Goal: Task Accomplishment & Management: Complete application form

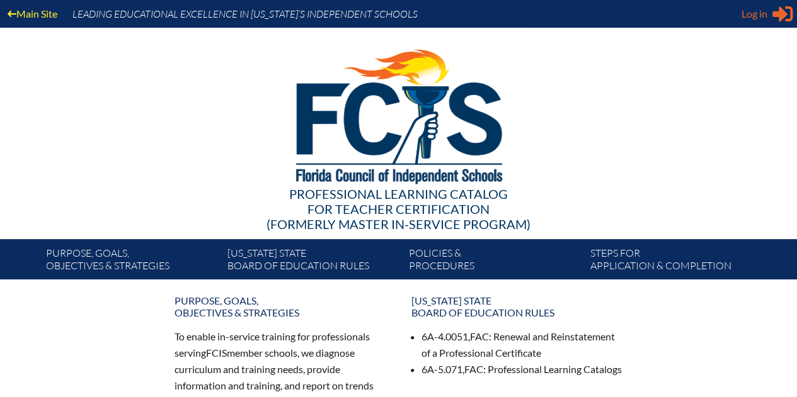
type input "JGarippa@ccsfl.org"
click at [766, 5] on div "Log in Close Sign in or register" at bounding box center [766, 14] width 51 height 20
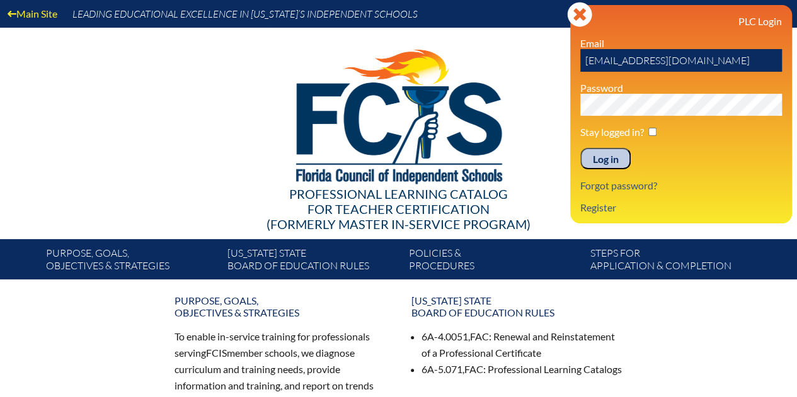
click at [611, 160] on input "Log in" at bounding box center [605, 158] width 50 height 21
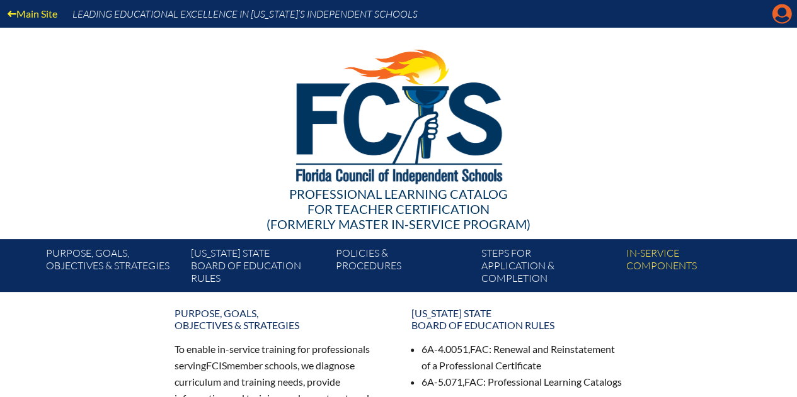
click at [776, 9] on icon at bounding box center [782, 14] width 20 height 20
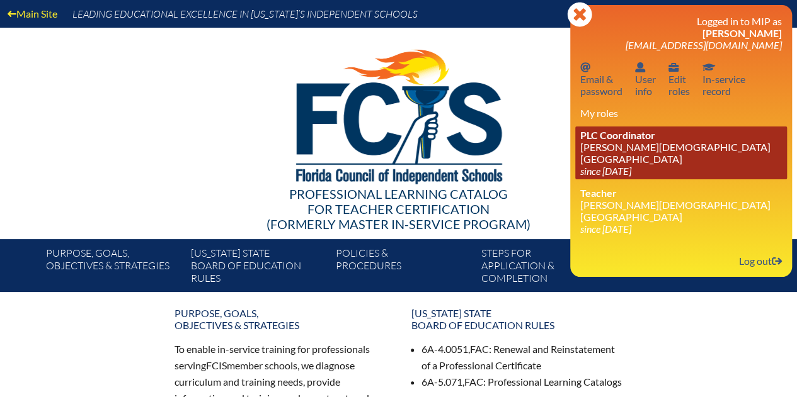
click at [631, 165] on icon "since [DATE]" at bounding box center [605, 171] width 51 height 12
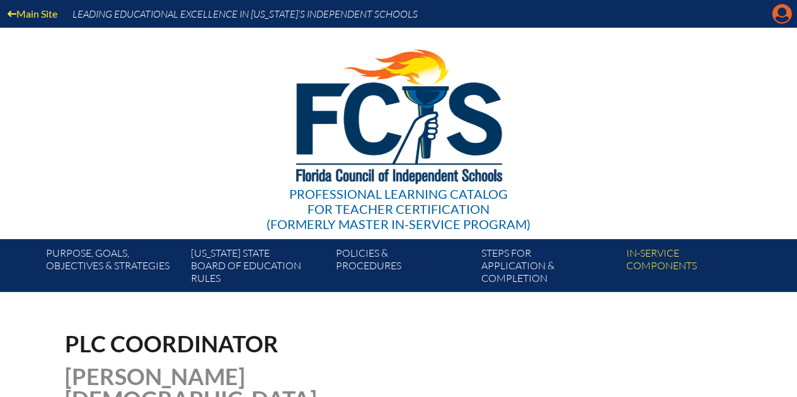
click at [780, 18] on icon "Manage account" at bounding box center [781, 14] width 20 height 20
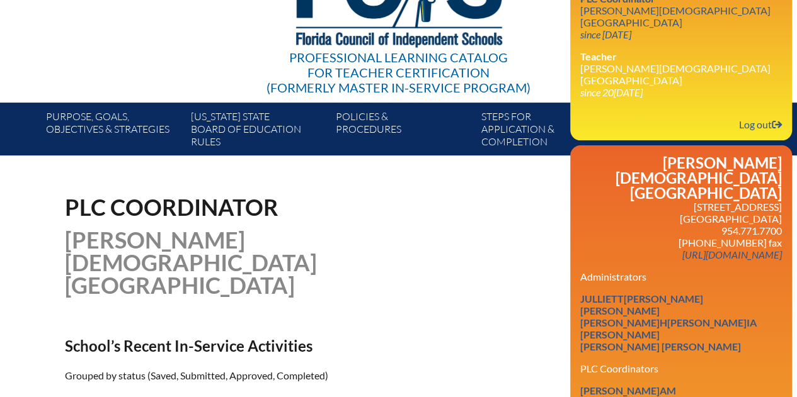
scroll to position [136, 0]
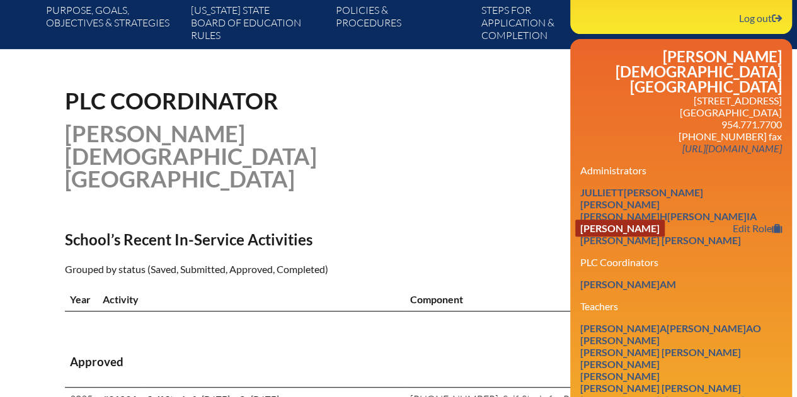
scroll to position [0, 0]
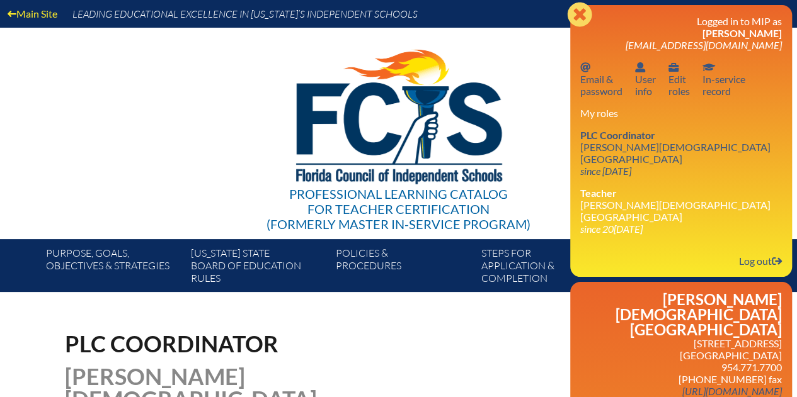
click at [573, 15] on icon at bounding box center [579, 14] width 25 height 25
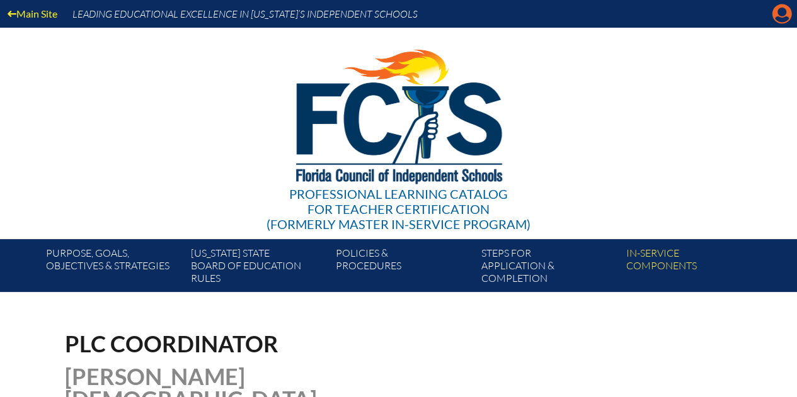
click at [781, 14] on icon "Manage account" at bounding box center [781, 14] width 20 height 20
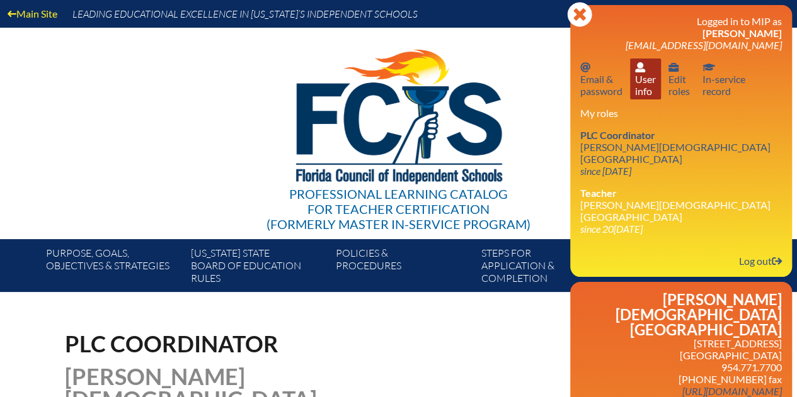
click at [655, 84] on link "User info User info" at bounding box center [645, 79] width 31 height 41
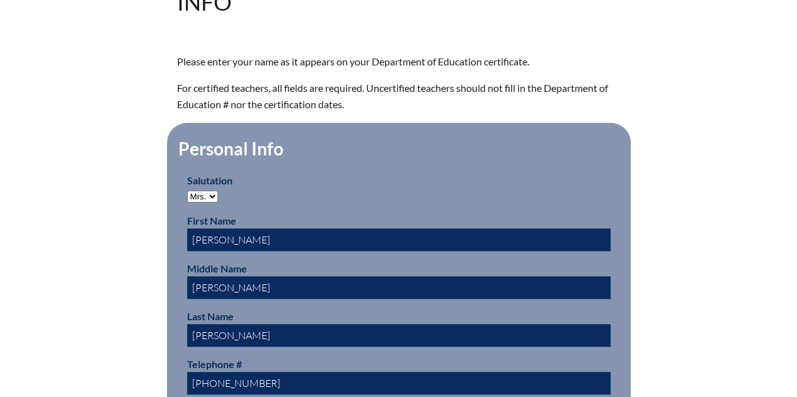
scroll to position [364, 0]
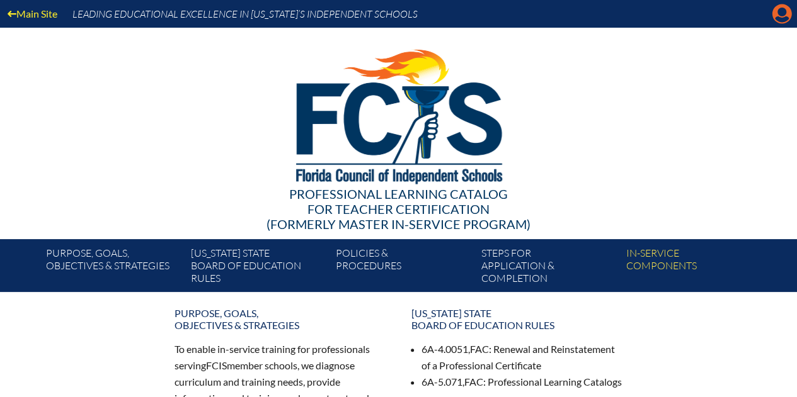
click at [779, 15] on icon "Manage account" at bounding box center [781, 14] width 20 height 20
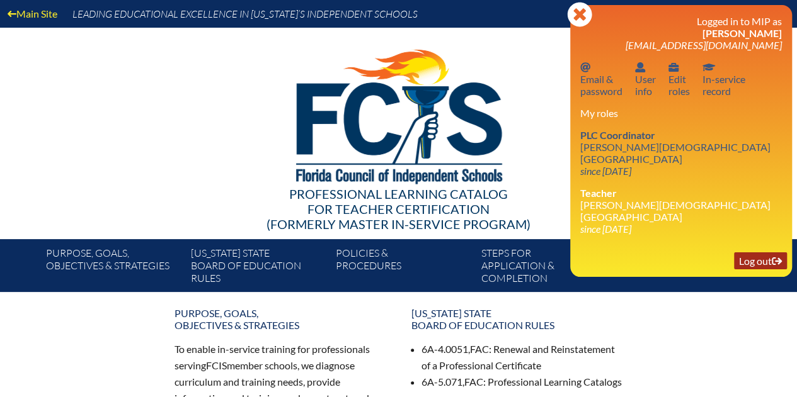
click at [763, 253] on link "Log out Log out" at bounding box center [760, 261] width 53 height 17
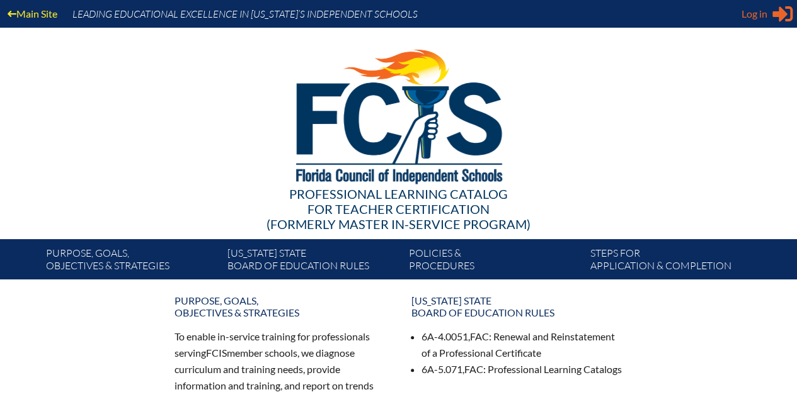
click at [773, 17] on icon "Sign in or register" at bounding box center [782, 14] width 20 height 20
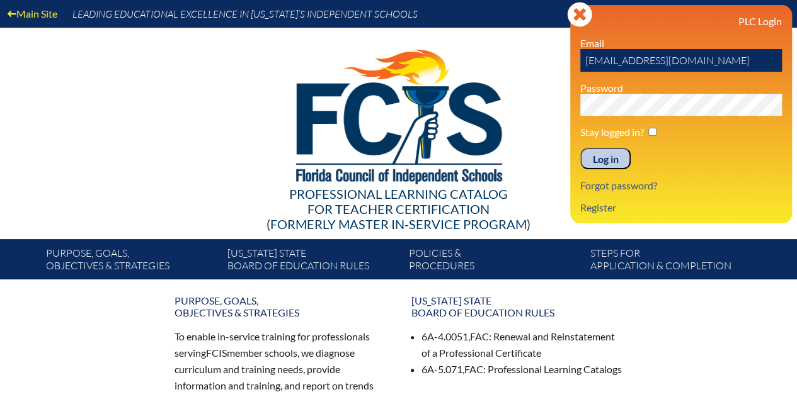
drag, startPoint x: 717, startPoint y: 64, endPoint x: 488, endPoint y: 40, distance: 229.8
click at [488, 40] on div "Main Site Leading Educational Excellence in Florida’s Independent Schools Profe…" at bounding box center [398, 140] width 797 height 280
type input "fcismember"
click at [600, 163] on input "Log in" at bounding box center [605, 158] width 50 height 21
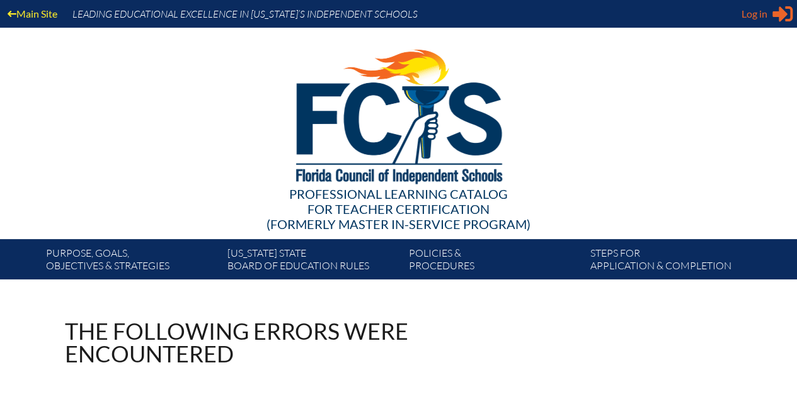
type input "[EMAIL_ADDRESS][DOMAIN_NAME]"
click at [765, 9] on span "Log in" at bounding box center [754, 13] width 26 height 15
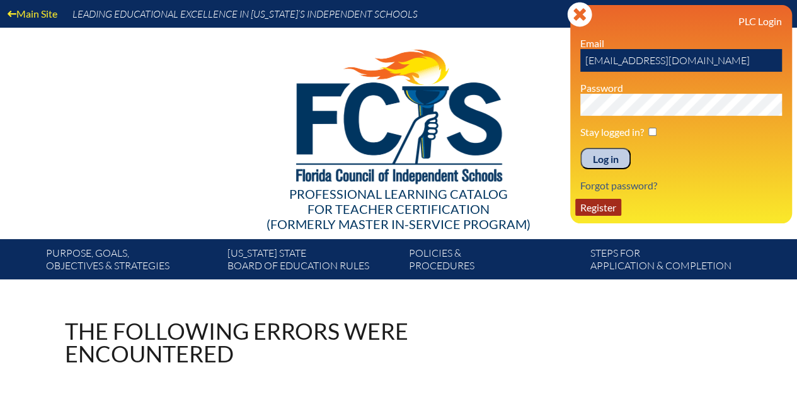
click at [593, 210] on link "Register" at bounding box center [598, 207] width 46 height 17
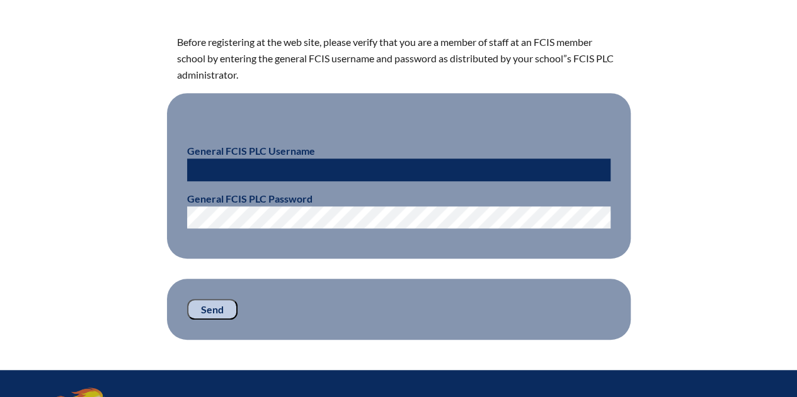
scroll to position [350, 0]
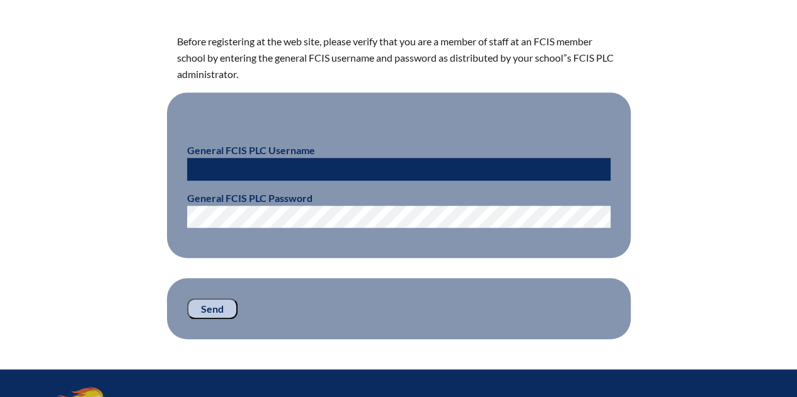
type input "[EMAIL_ADDRESS][DOMAIN_NAME]"
drag, startPoint x: 335, startPoint y: 167, endPoint x: 71, endPoint y: 125, distance: 267.8
click at [71, 125] on div "Access to Registration Before registering at the web site, please verify that y…" at bounding box center [399, 154] width 708 height 369
type input "fcismember"
click at [208, 312] on input "Send" at bounding box center [212, 308] width 50 height 21
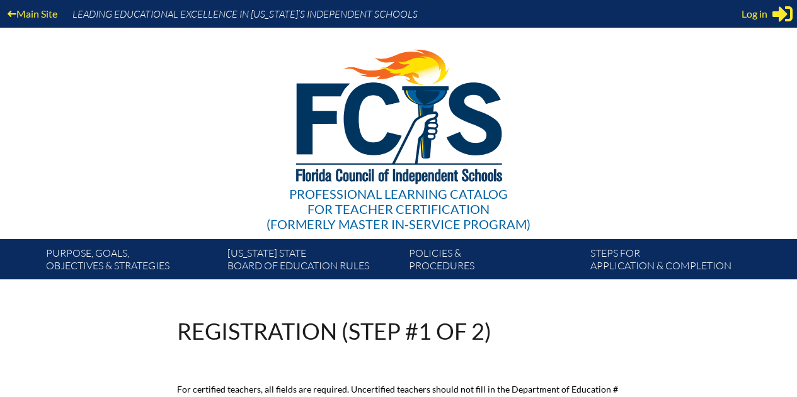
scroll to position [350, 0]
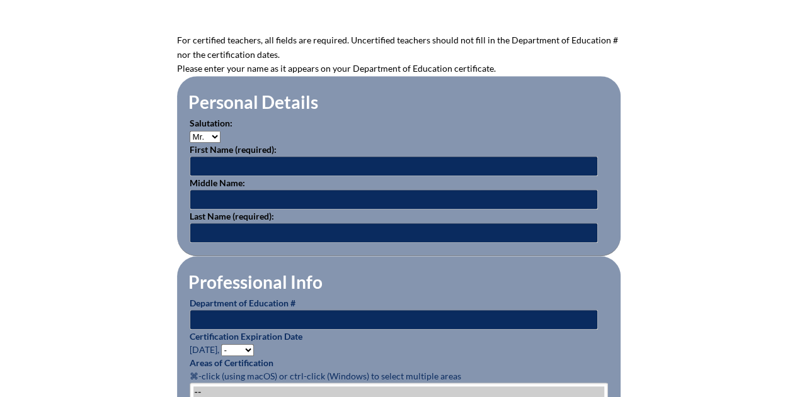
type input "JGarippa@ccsfl.org"
click at [208, 138] on select "Mr. Mrs. Ms. Dr. Rev." at bounding box center [205, 137] width 31 height 12
select select "Mrs."
click at [190, 131] on select "Mr. Mrs. Ms. Dr. Rev." at bounding box center [205, 137] width 31 height 12
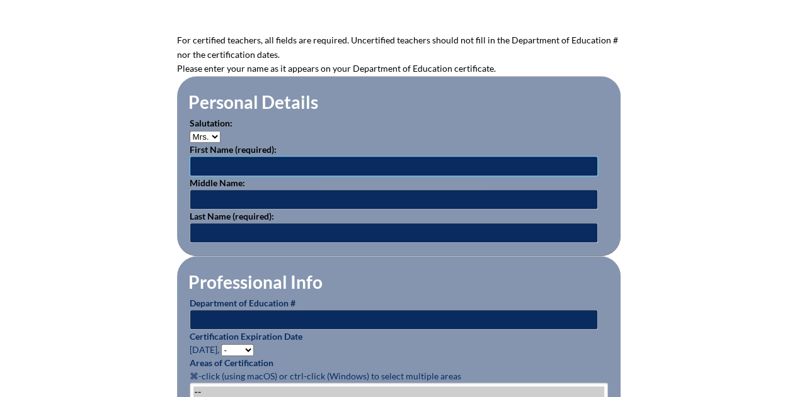
click at [208, 163] on input "text" at bounding box center [394, 166] width 408 height 20
type input "Aryam"
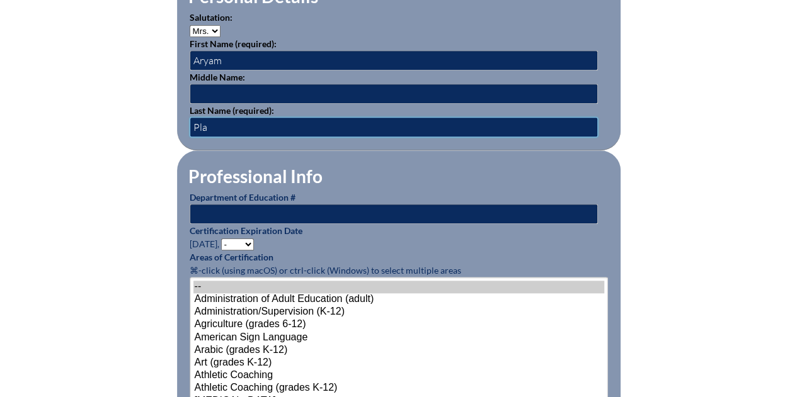
scroll to position [469, 0]
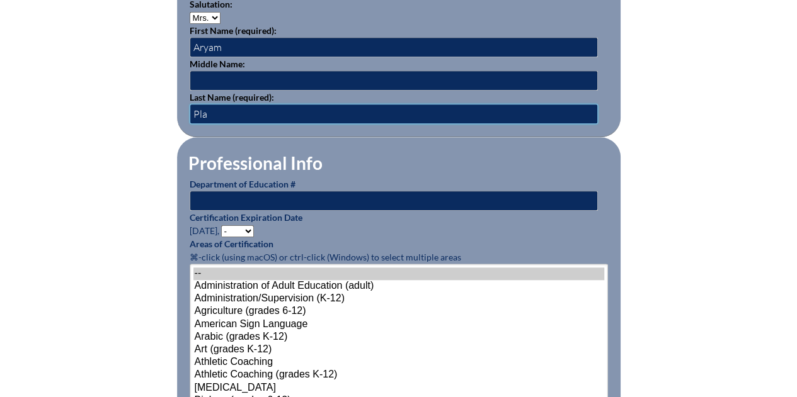
type input "Pla"
click at [208, 196] on input "text" at bounding box center [394, 201] width 408 height 20
type input "1365013"
click at [236, 225] on select "- 2031 2030 2029 2028 2027 2026 2025 2024 2023 2022 2021 2020 2019 2018 2017 20…" at bounding box center [237, 231] width 33 height 12
select select "2026"
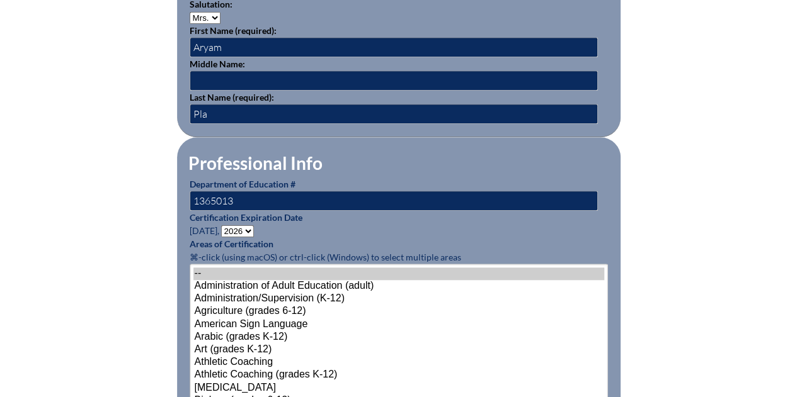
click at [223, 225] on select "- 2031 2030 2029 2028 2027 2026 2025 2024 2023 2022 2021 2020 2019 2018 2017 20…" at bounding box center [237, 231] width 33 height 12
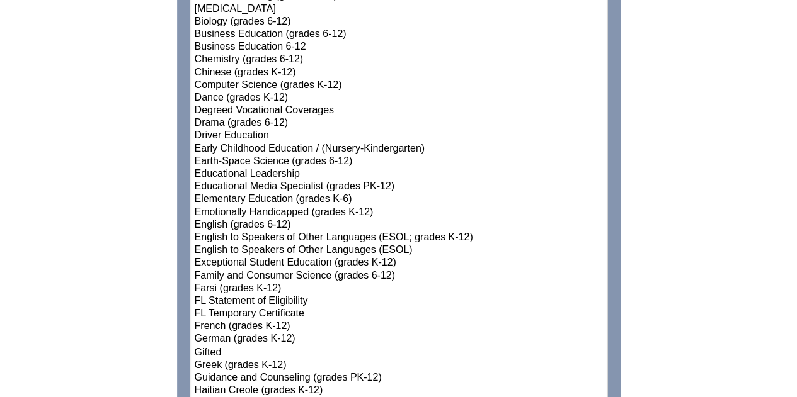
scroll to position [848, 0]
click at [273, 219] on option "English (grades 6-12)" at bounding box center [398, 225] width 411 height 13
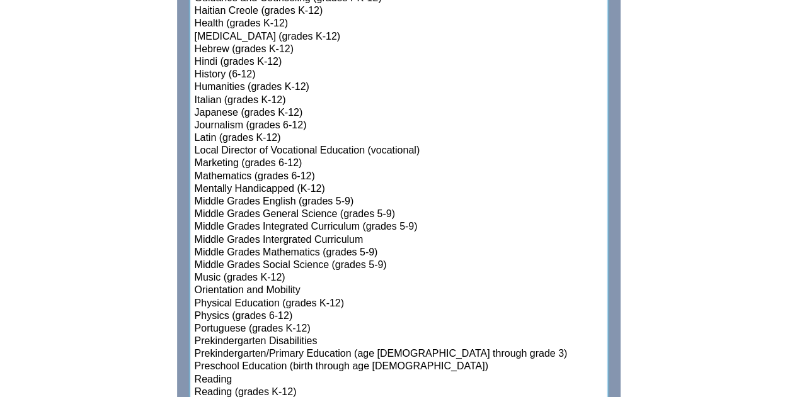
scroll to position [1228, 0]
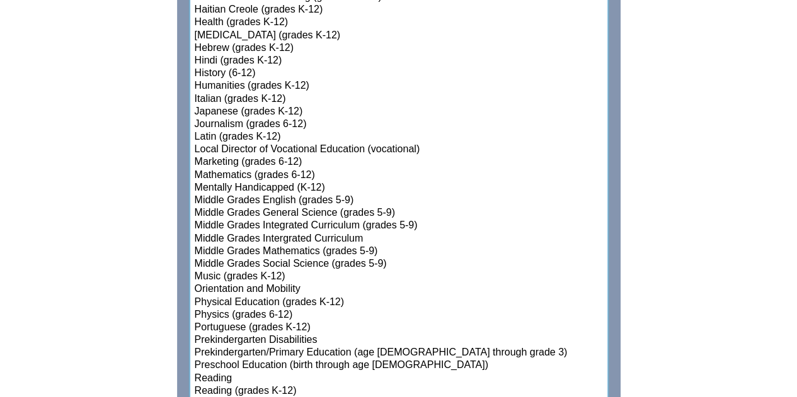
select select"]"] "15134"
click at [333, 195] on option "Middle Grades English (grades 5-9)" at bounding box center [398, 201] width 411 height 13
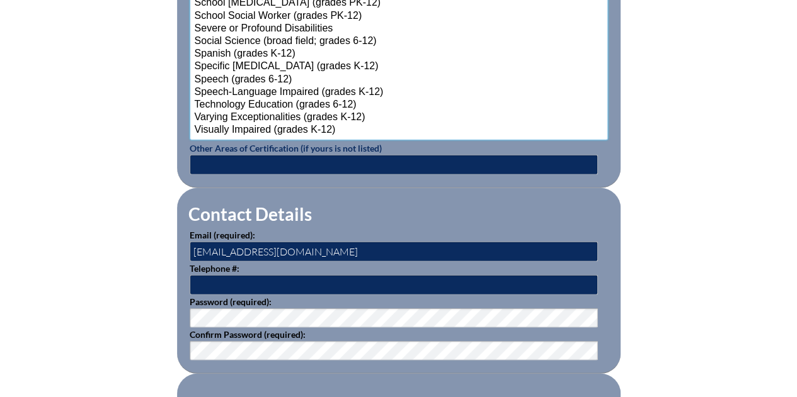
scroll to position [1669, 0]
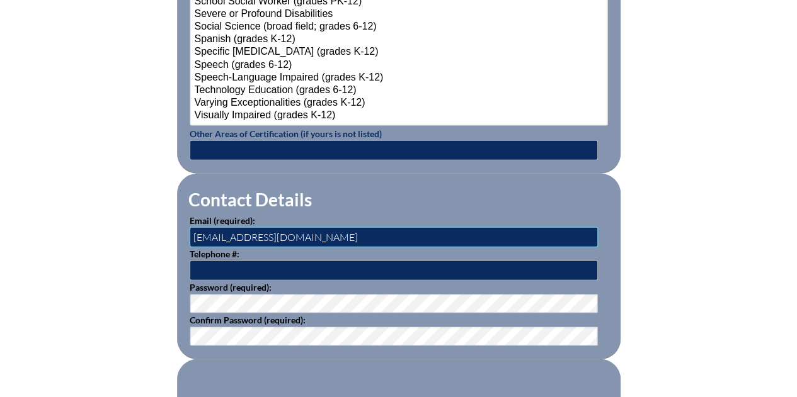
drag, startPoint x: 319, startPoint y: 231, endPoint x: 137, endPoint y: 226, distance: 181.4
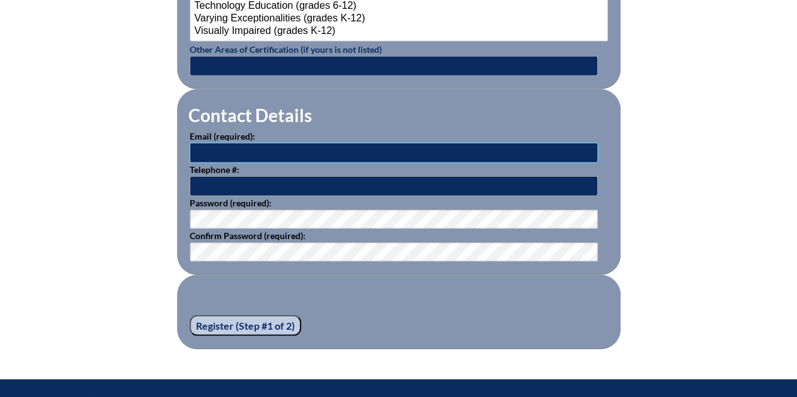
scroll to position [1760, 0]
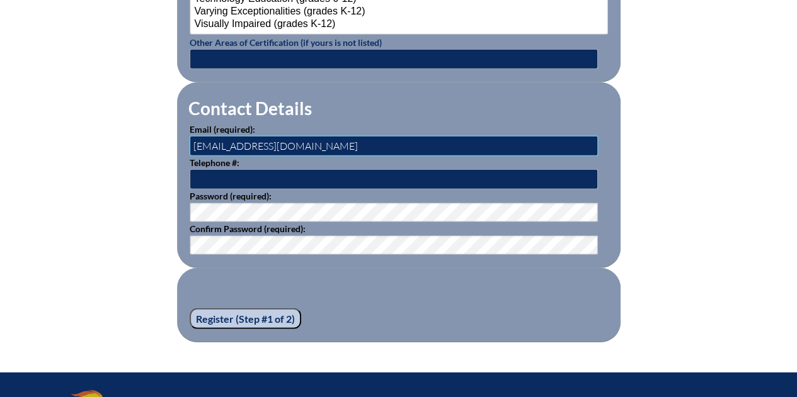
type input "arlozito@ccsfl.org"
type input "954-662-1534"
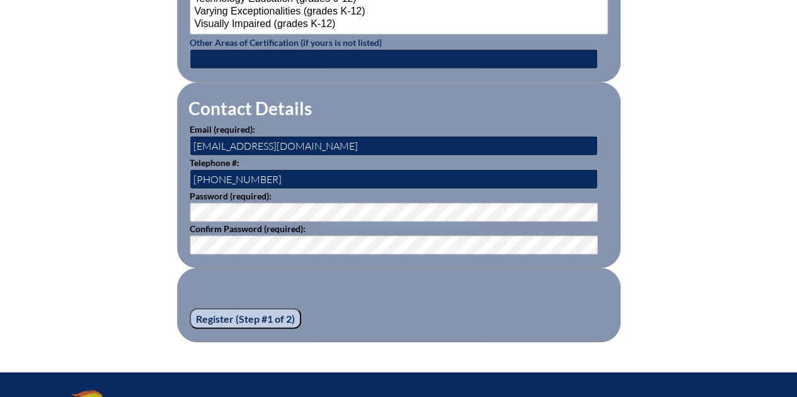
click at [222, 309] on input "Register (Step #1 of 2)" at bounding box center [245, 319] width 111 height 21
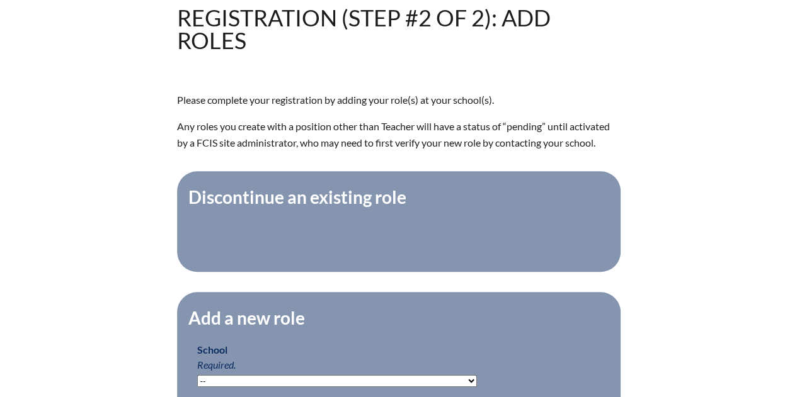
scroll to position [476, 0]
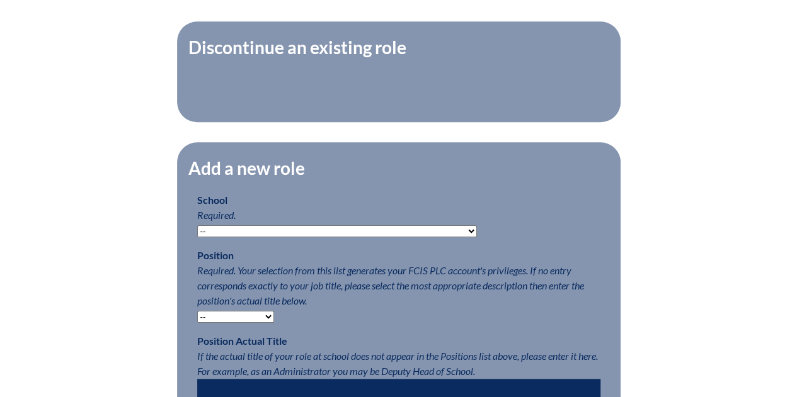
click at [306, 237] on select "-- Autism Inspired Academy Academy at Ocean Reef Academy at the Lakes Academy P…" at bounding box center [337, 231] width 280 height 12
select select "20271"
click at [197, 234] on select "-- Autism Inspired Academy Academy at Ocean Reef Academy at the Lakes Academy P…" at bounding box center [337, 231] width 280 height 12
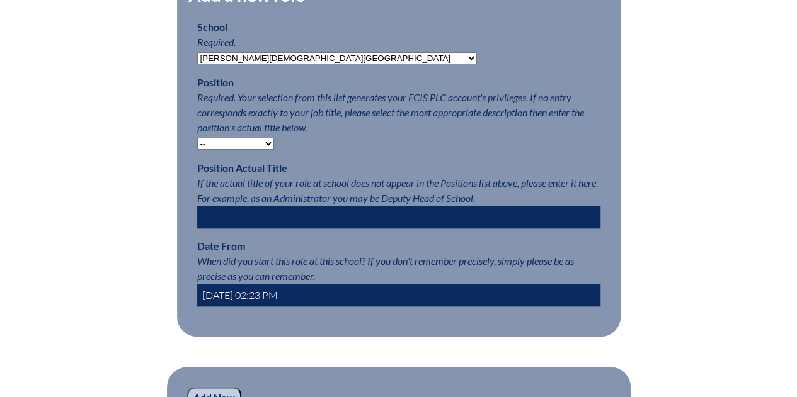
scroll to position [650, 0]
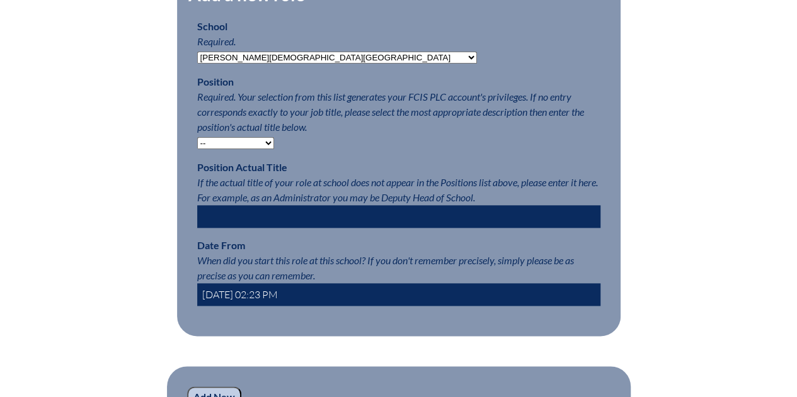
click at [268, 149] on select "-- Teacher PLC Coordinator Head of School Administrator" at bounding box center [235, 143] width 77 height 12
click at [197, 145] on select "-- Teacher PLC Coordinator Head of School Administrator" at bounding box center [235, 143] width 77 height 12
click at [254, 149] on select "-- Teacher PLC Coordinator Head of School Administrator" at bounding box center [235, 143] width 77 height 12
select select "15563"
click at [197, 145] on select "-- Teacher PLC Coordinator Head of School Administrator" at bounding box center [235, 143] width 77 height 12
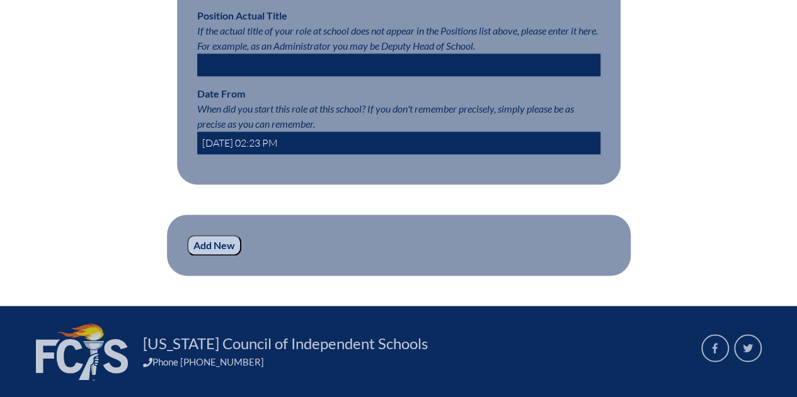
scroll to position [802, 0]
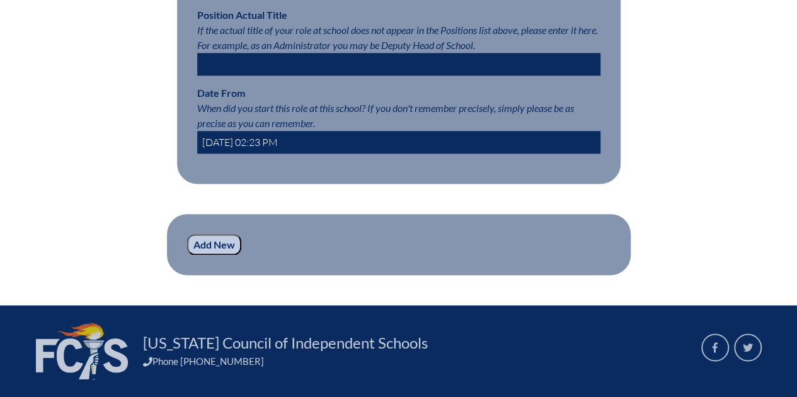
click at [334, 64] on input "text" at bounding box center [398, 64] width 403 height 23
click at [340, 146] on input "2025-10-14 02:23 PM" at bounding box center [398, 142] width 403 height 23
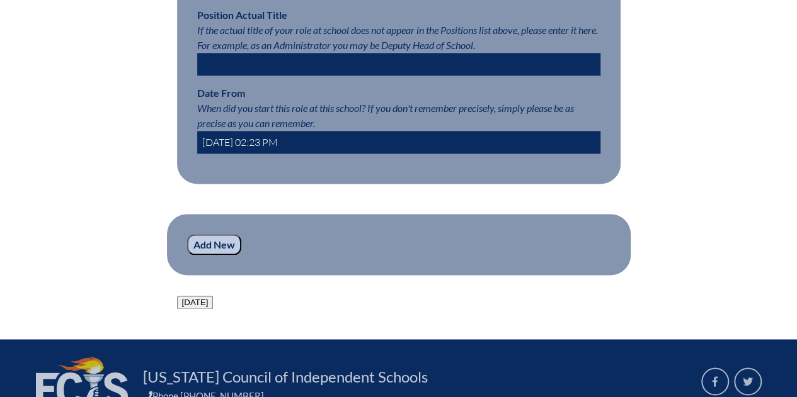
drag, startPoint x: 340, startPoint y: 146, endPoint x: 120, endPoint y: 137, distance: 220.6
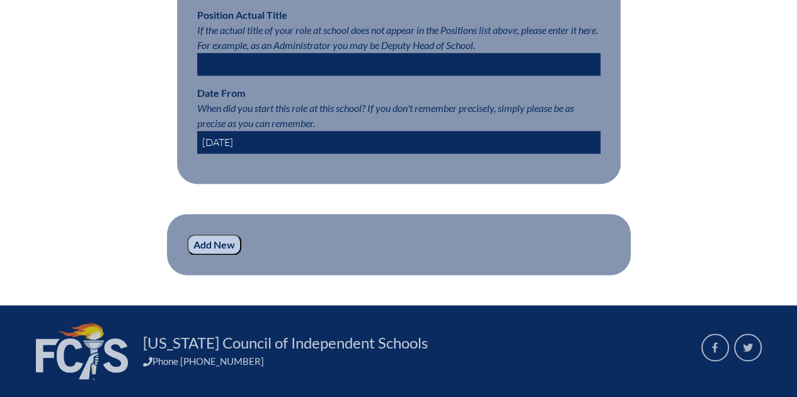
type input "08-01-2024"
click at [219, 256] on input "Add New" at bounding box center [214, 244] width 54 height 21
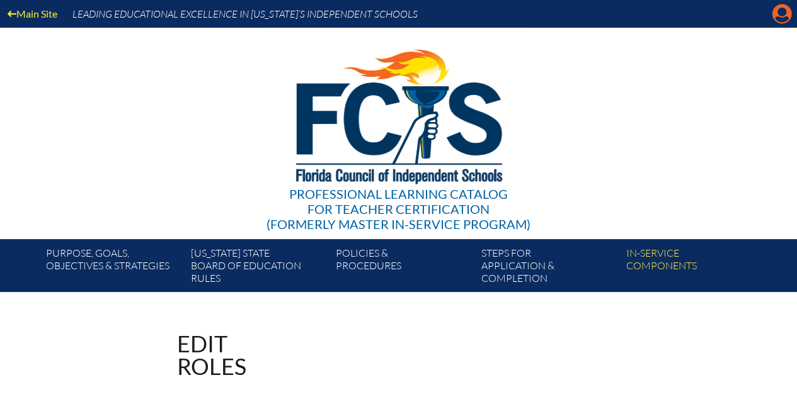
click at [778, 13] on icon "Manage account" at bounding box center [781, 14] width 20 height 20
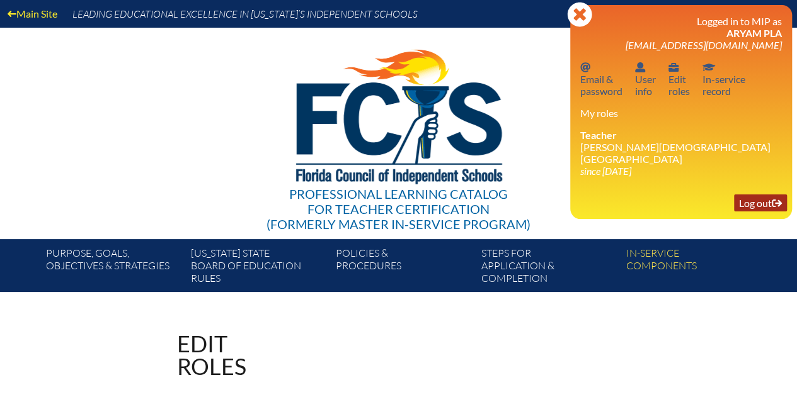
click at [753, 196] on link "Log out Log out" at bounding box center [760, 203] width 53 height 17
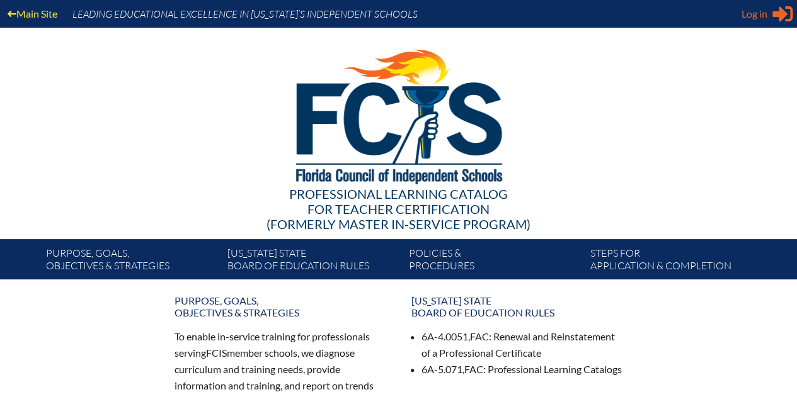
type input "JGarippa@ccsfl.org"
click at [759, 16] on span "Log in" at bounding box center [754, 13] width 26 height 15
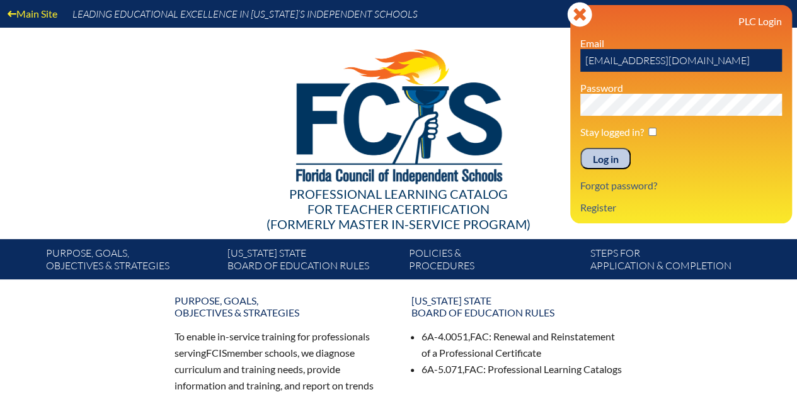
click at [606, 161] on input "Log in" at bounding box center [605, 158] width 50 height 21
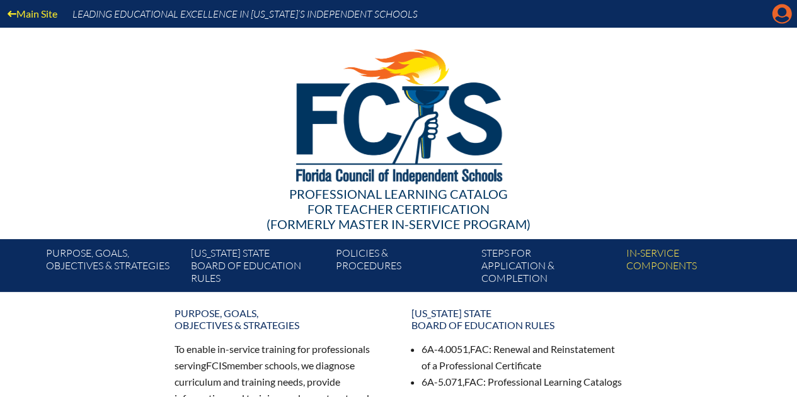
click at [789, 9] on icon at bounding box center [782, 14] width 20 height 20
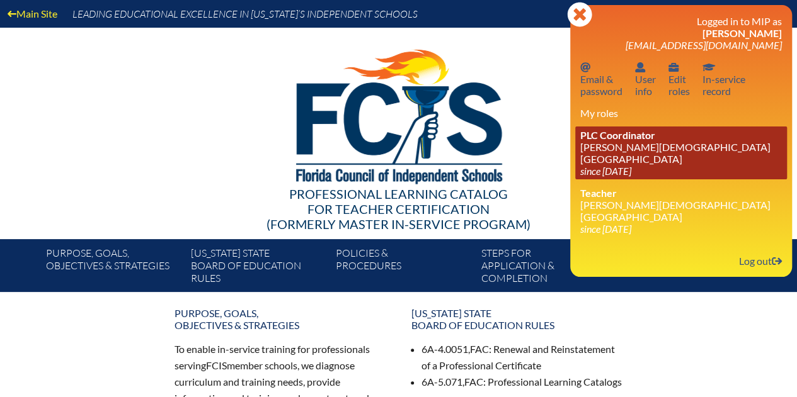
click at [614, 154] on link "PLC Coordinator [PERSON_NAME][DEMOGRAPHIC_DATA][GEOGRAPHIC_DATA] since [DATE]" at bounding box center [681, 153] width 212 height 53
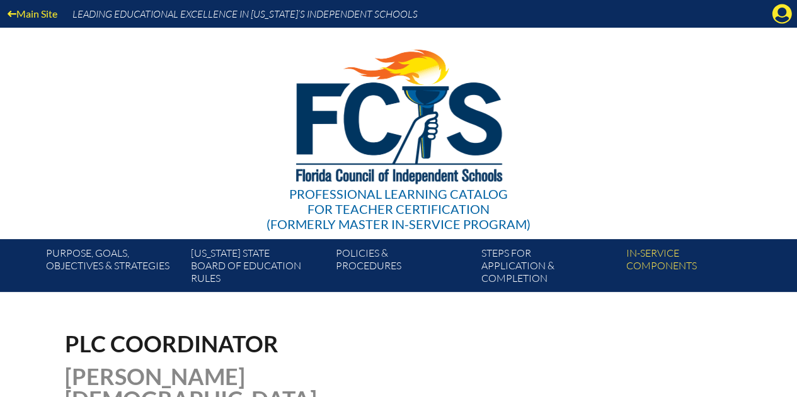
click at [791, 14] on div "Main Site Leading Educational Excellence in Florida’s Independent Schools" at bounding box center [398, 14] width 797 height 28
click at [782, 14] on icon "Manage account" at bounding box center [781, 14] width 20 height 20
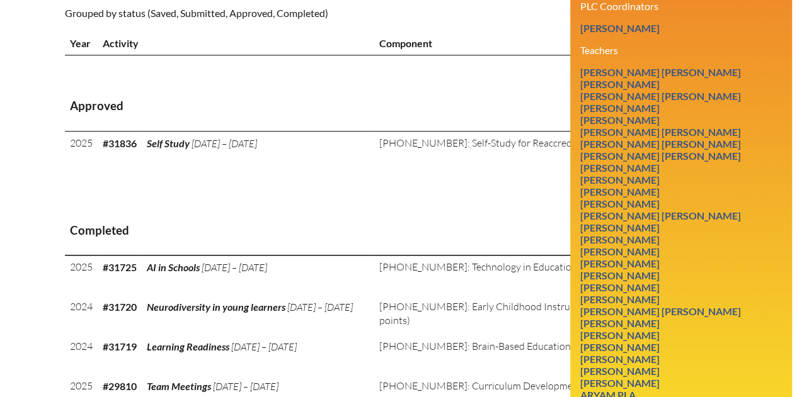
scroll to position [502, 0]
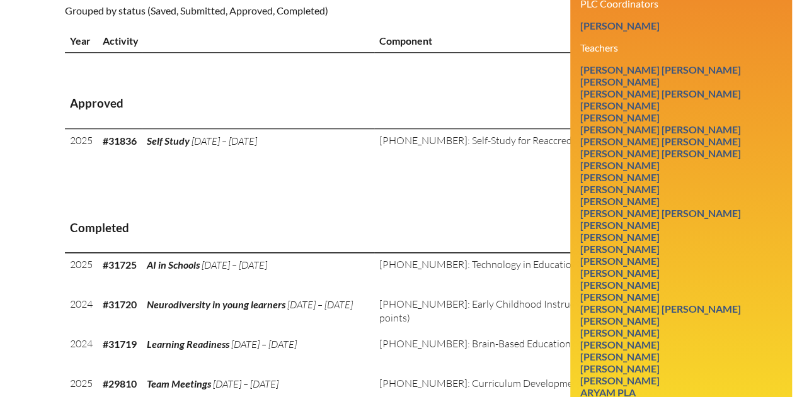
click at [497, 96] on h3 "Approved" at bounding box center [398, 104] width 657 height 16
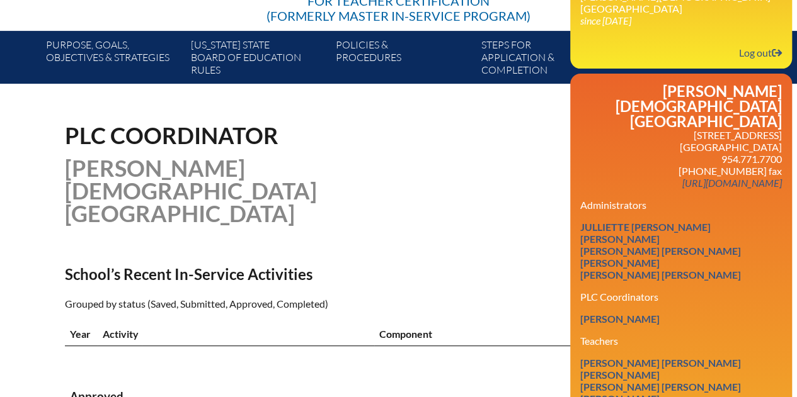
scroll to position [204, 0]
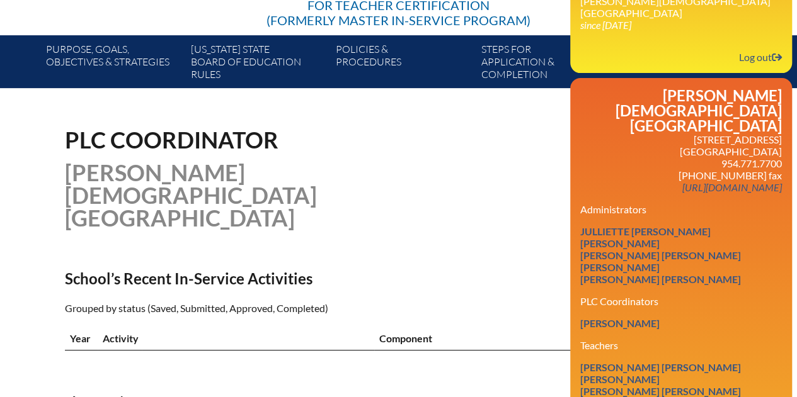
click at [514, 152] on div "PLC Coordinator Christ Church School" at bounding box center [399, 178] width 668 height 101
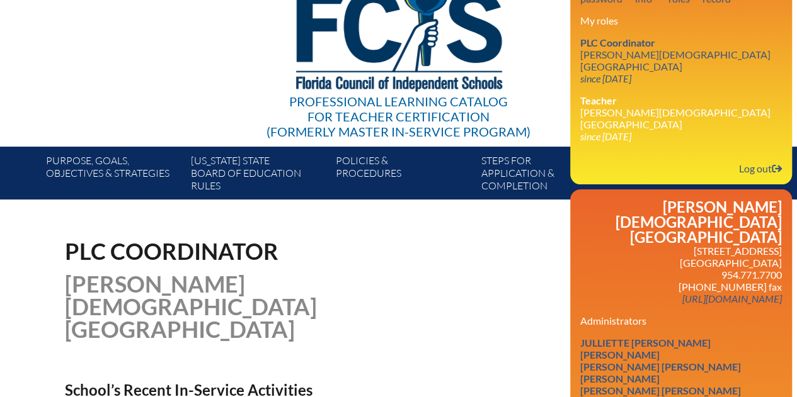
scroll to position [0, 0]
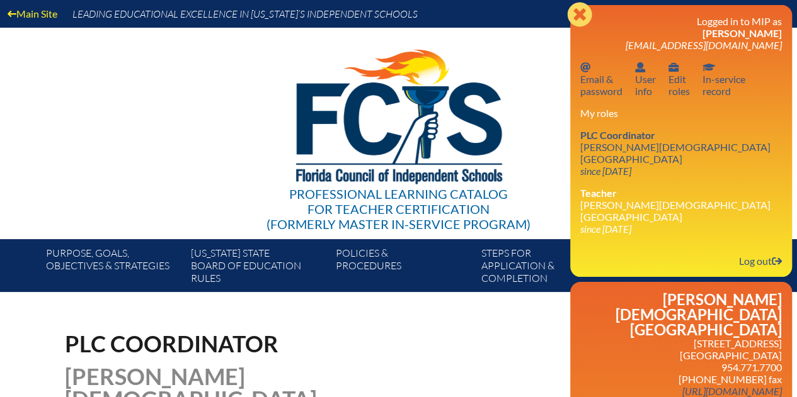
click at [584, 18] on icon "Close" at bounding box center [579, 14] width 25 height 25
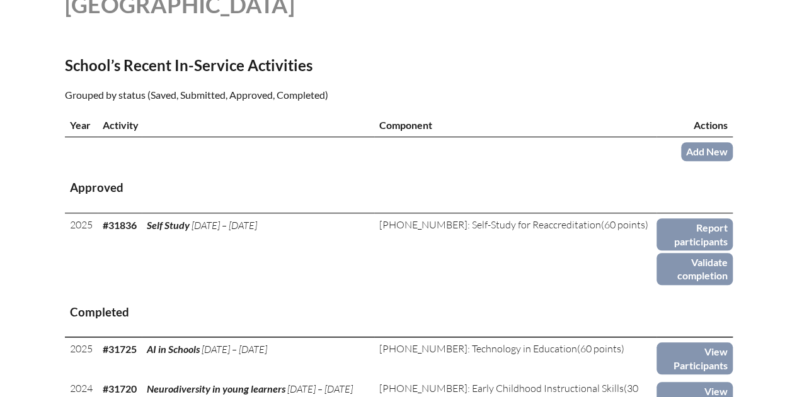
scroll to position [424, 0]
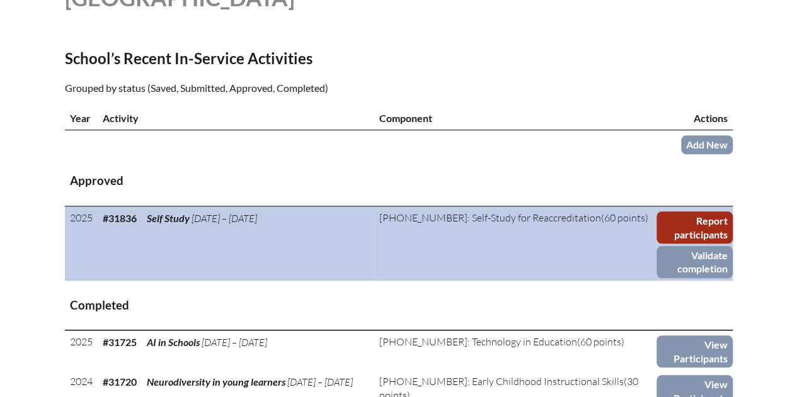
click at [665, 212] on link "Report participants" at bounding box center [694, 228] width 76 height 32
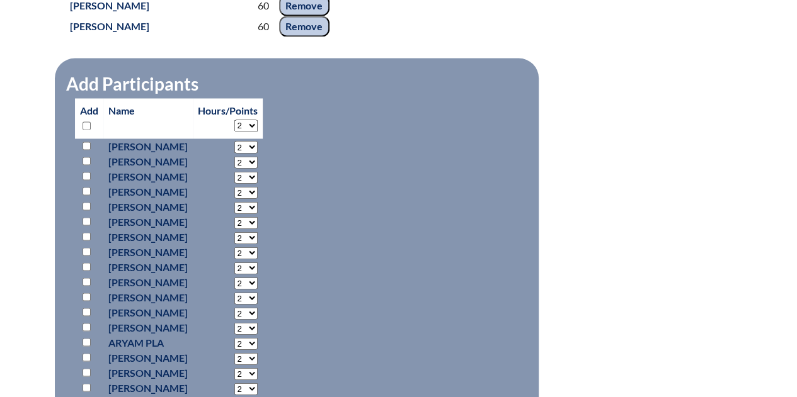
scroll to position [1058, 0]
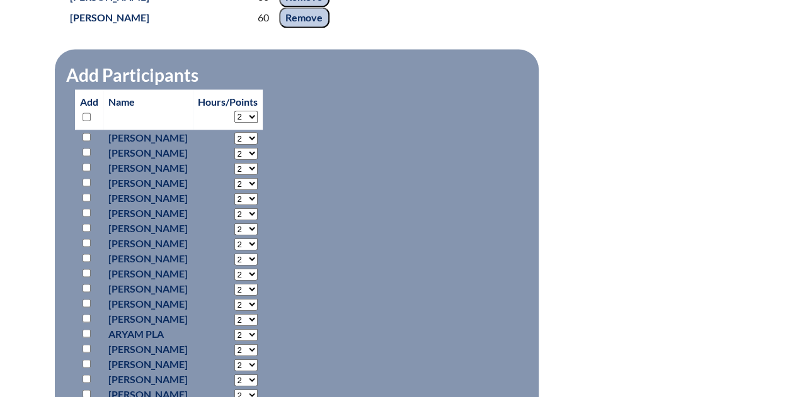
click at [258, 123] on select "2 3 4 5 6 7 8 9 10 11 12 13 14 15 16 17 18 19 20 21 22 23 24 25 26 27 28 29 30 …" at bounding box center [245, 117] width 23 height 12
select select "60"
click at [258, 123] on select "2 3 4 5 6 7 8 9 10 11 12 13 14 15 16 17 18 19 20 21 22 23 24 25 26 27 28 29 30 …" at bounding box center [245, 117] width 23 height 12
select select "60"
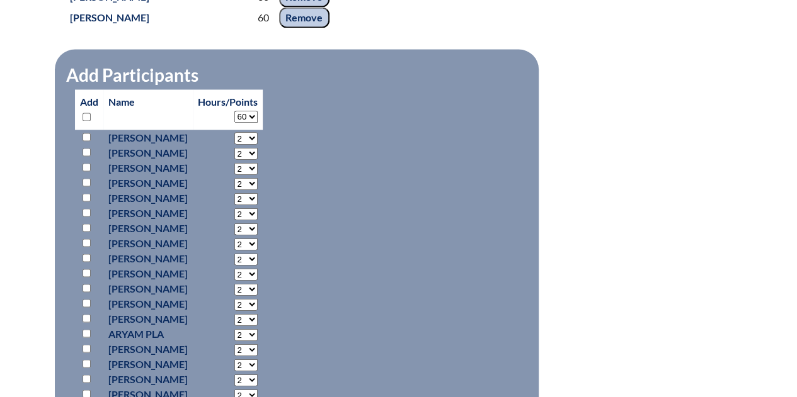
select select "60"
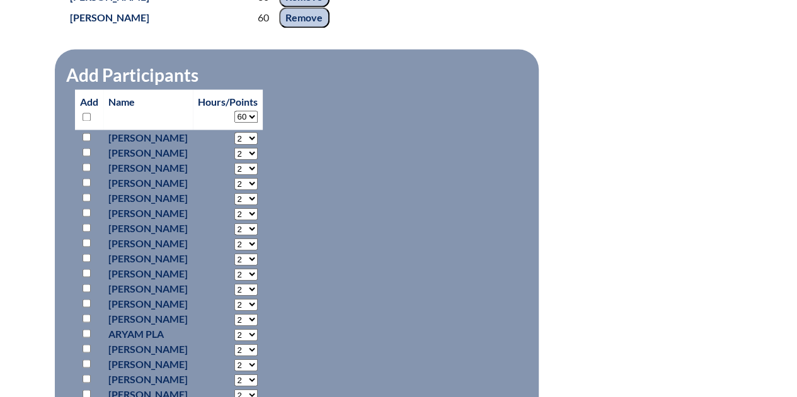
select select "60"
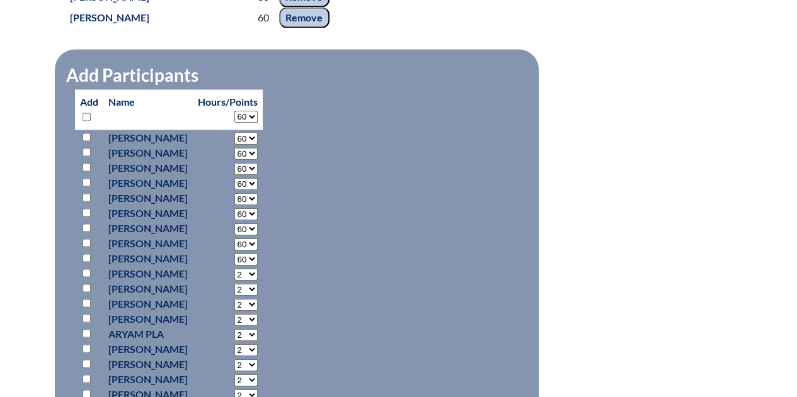
select select "60"
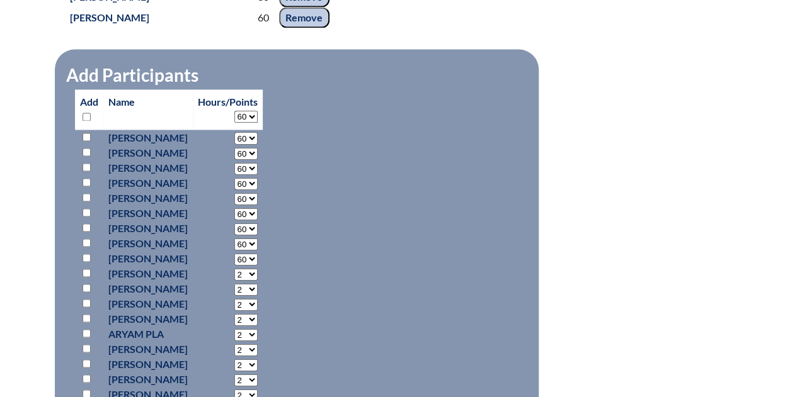
select select "60"
click at [84, 202] on input "checkbox" at bounding box center [86, 197] width 8 height 8
checkbox input "true"
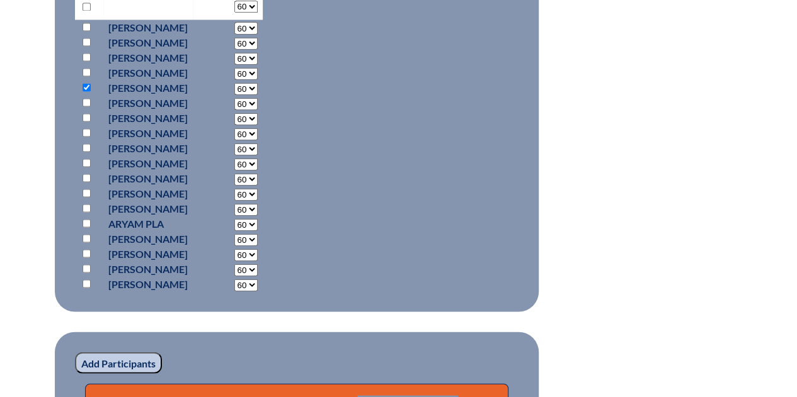
scroll to position [1171, 0]
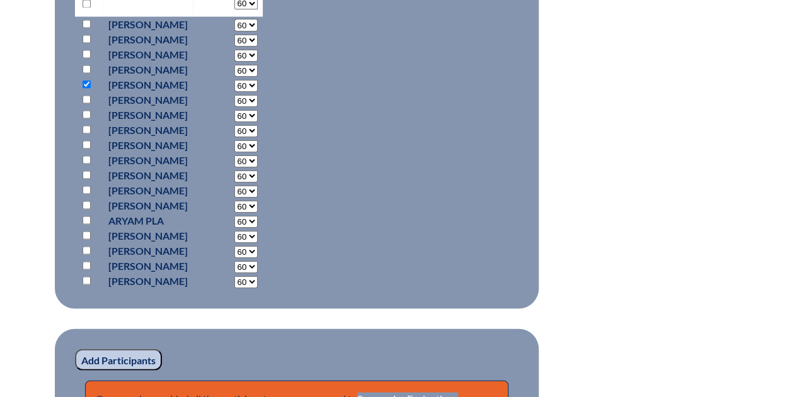
click at [84, 224] on input "checkbox" at bounding box center [86, 220] width 8 height 8
checkbox input "true"
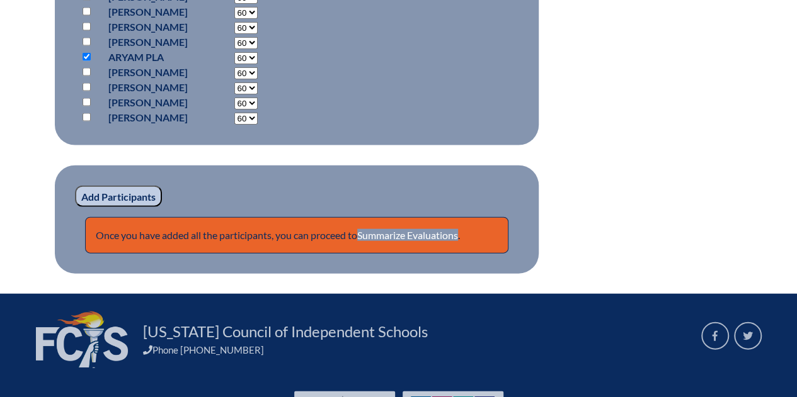
scroll to position [1335, 0]
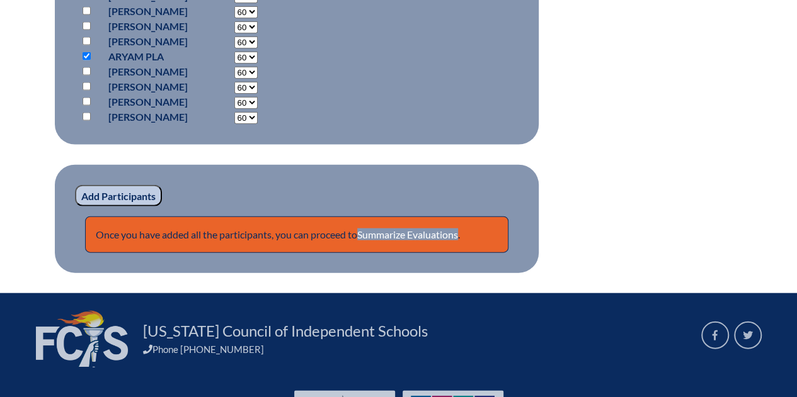
click at [111, 207] on input "Add Participants" at bounding box center [118, 195] width 87 height 21
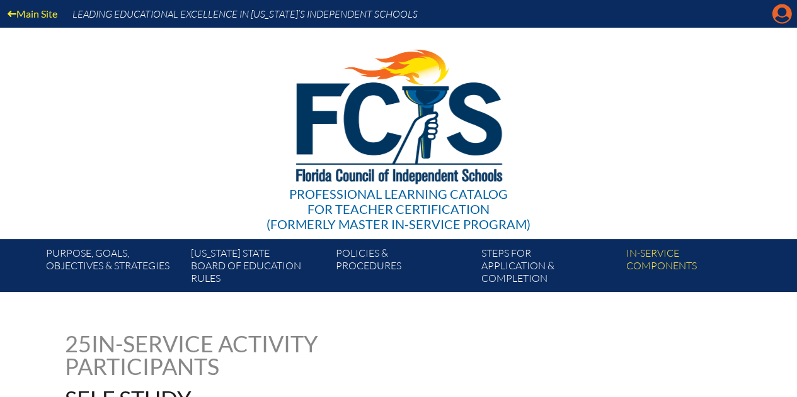
click at [780, 11] on icon "Manage account" at bounding box center [781, 14] width 20 height 20
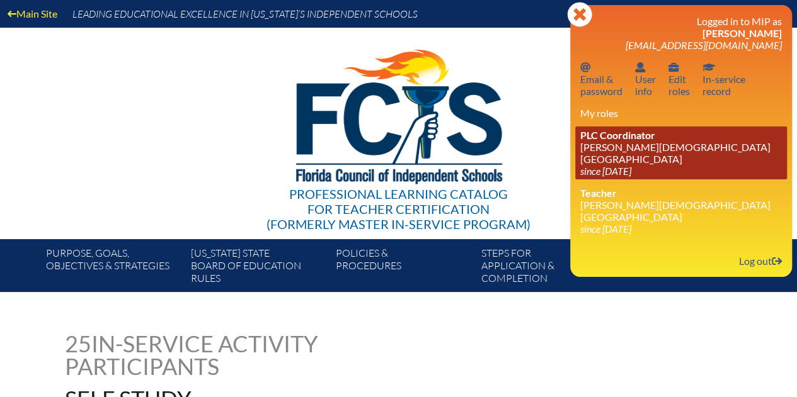
click at [618, 165] on icon "since [DATE]" at bounding box center [605, 171] width 51 height 12
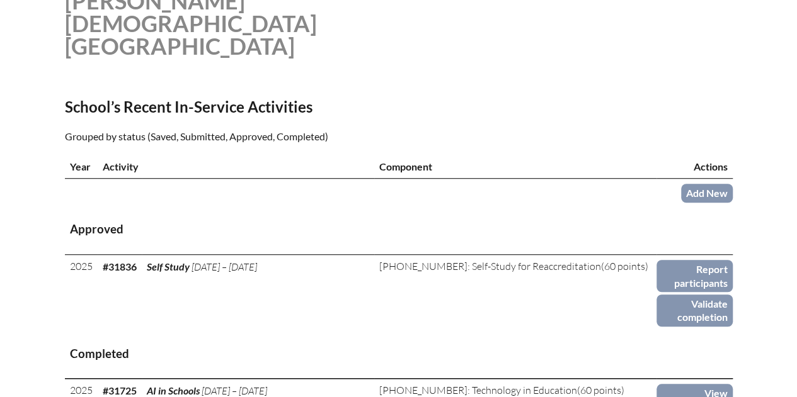
scroll to position [377, 0]
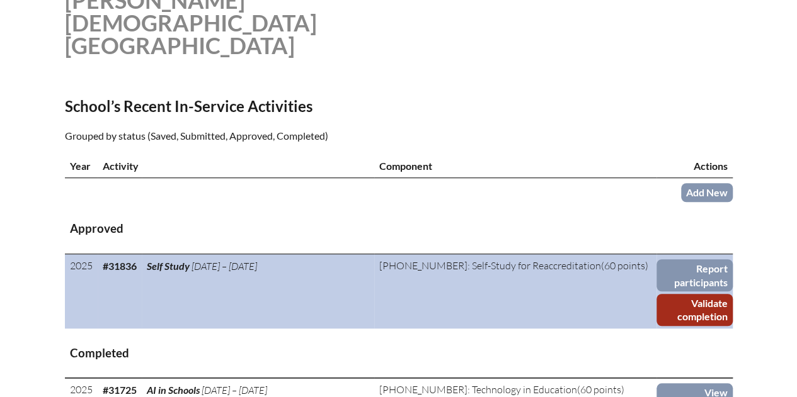
click at [677, 294] on link "Validate completion" at bounding box center [694, 310] width 76 height 32
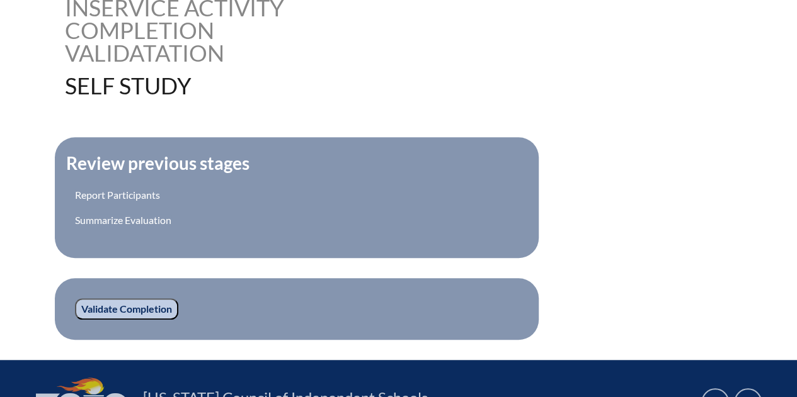
scroll to position [338, 0]
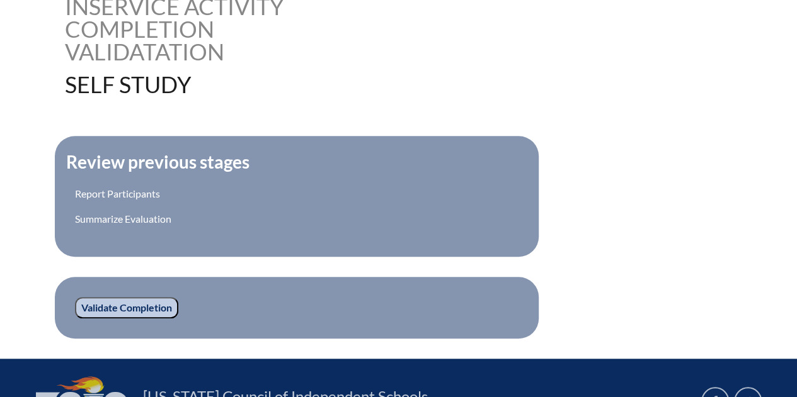
click at [131, 308] on input "Validate Completion" at bounding box center [126, 307] width 103 height 21
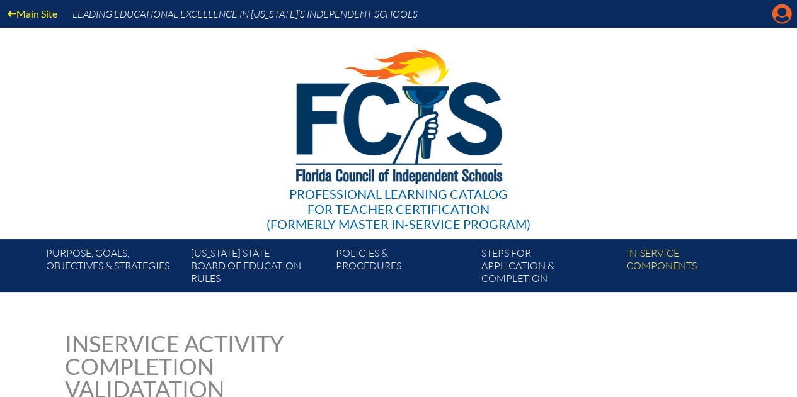
click at [776, 17] on icon "Manage account" at bounding box center [781, 14] width 20 height 20
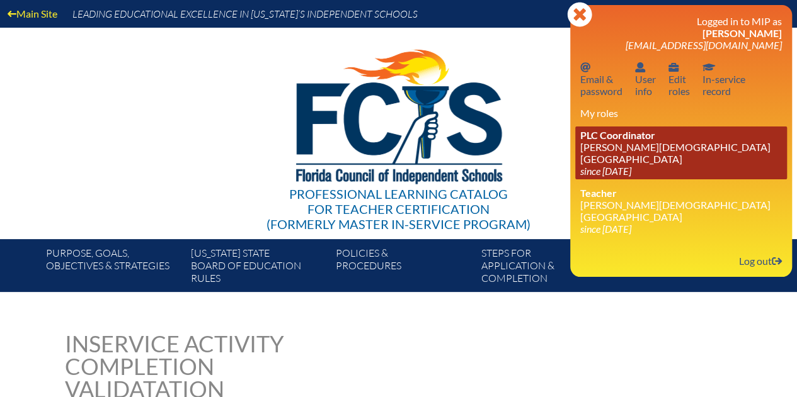
click at [644, 133] on span "PLC Coordinator" at bounding box center [617, 135] width 75 height 12
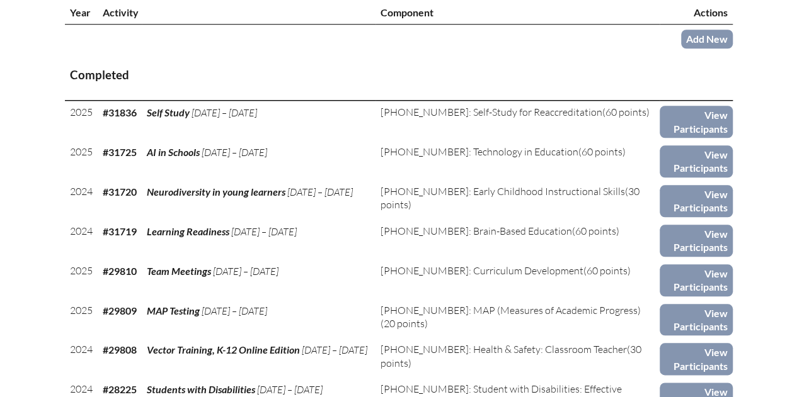
scroll to position [531, 0]
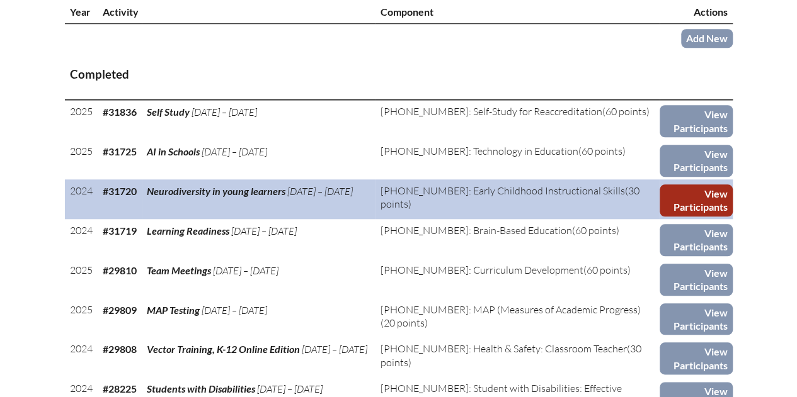
click at [698, 185] on link "View Participants" at bounding box center [695, 201] width 73 height 32
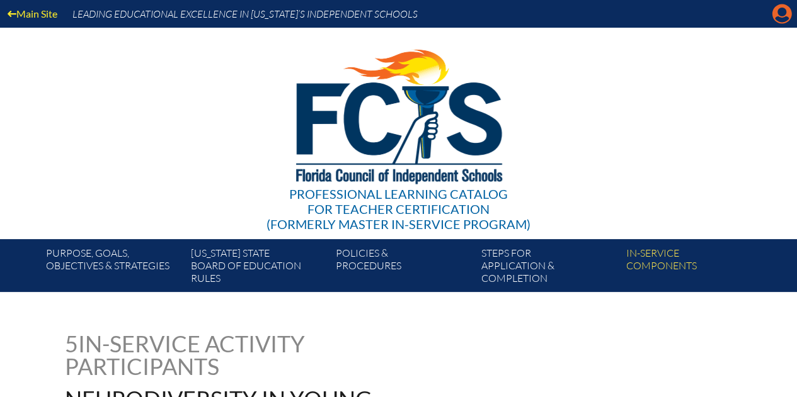
click at [781, 8] on icon "Manage account" at bounding box center [781, 14] width 20 height 20
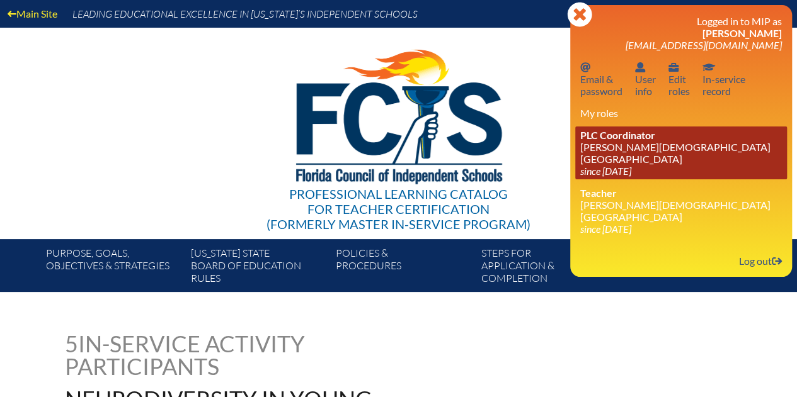
click at [639, 135] on span "PLC Coordinator" at bounding box center [617, 135] width 75 height 12
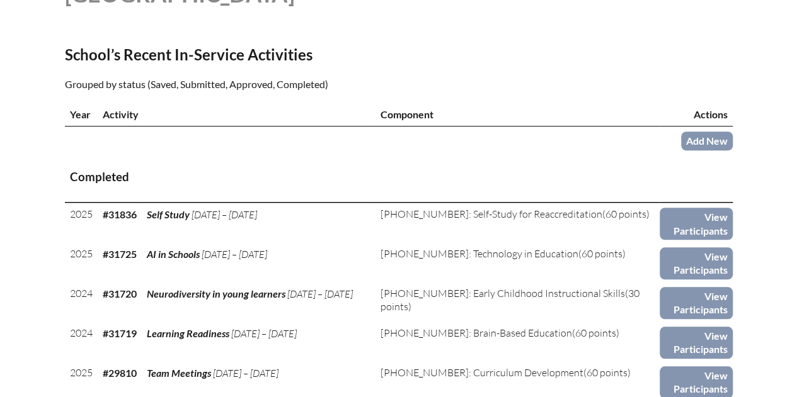
scroll to position [434, 0]
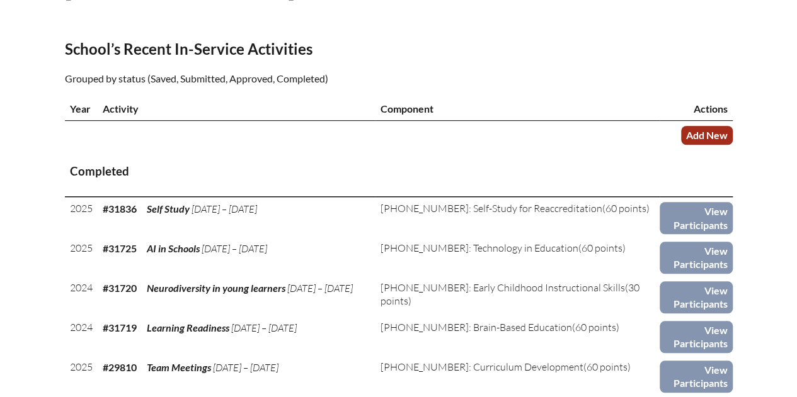
click at [715, 126] on link "Add New" at bounding box center [707, 135] width 52 height 18
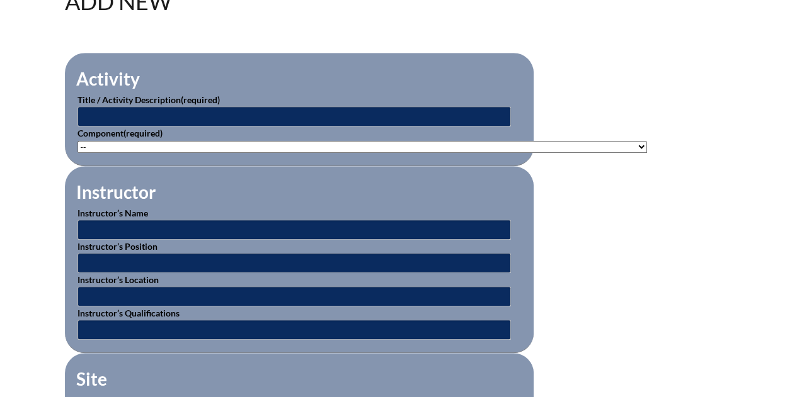
scroll to position [382, 0]
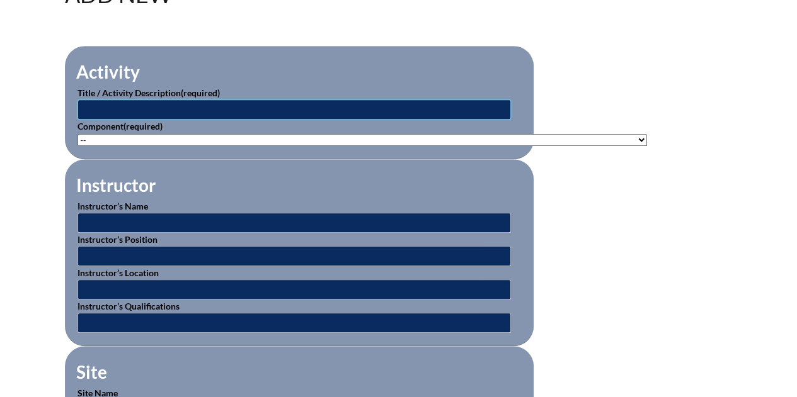
click at [426, 102] on input "text" at bounding box center [293, 109] width 433 height 20
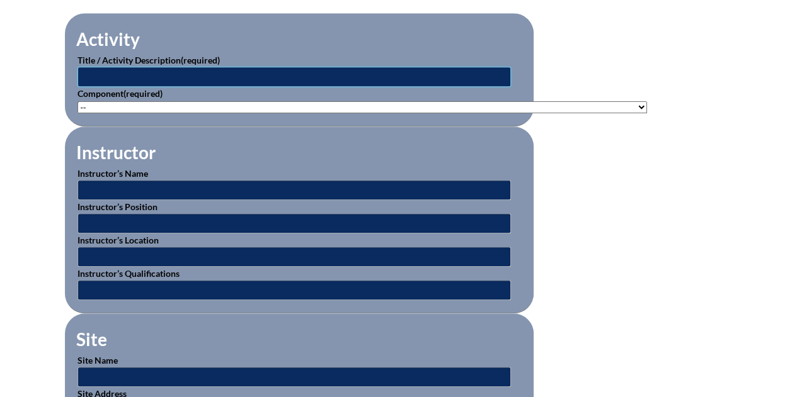
scroll to position [416, 0]
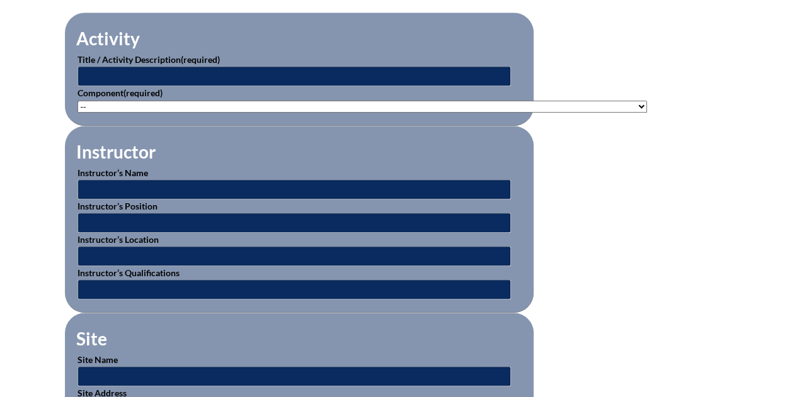
click at [435, 79] on input "text" at bounding box center [293, 76] width 433 height 20
type input "A"
type input "Systems for Reading"
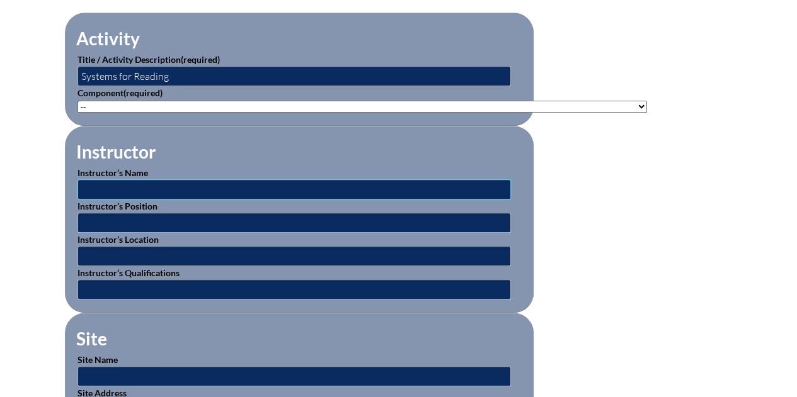
click at [357, 188] on input "text" at bounding box center [293, 189] width 433 height 20
type input "Amy Siracusano"
click at [349, 223] on input "text" at bounding box center [293, 223] width 433 height 20
type input "T"
type input "National Consultant and Presenter"
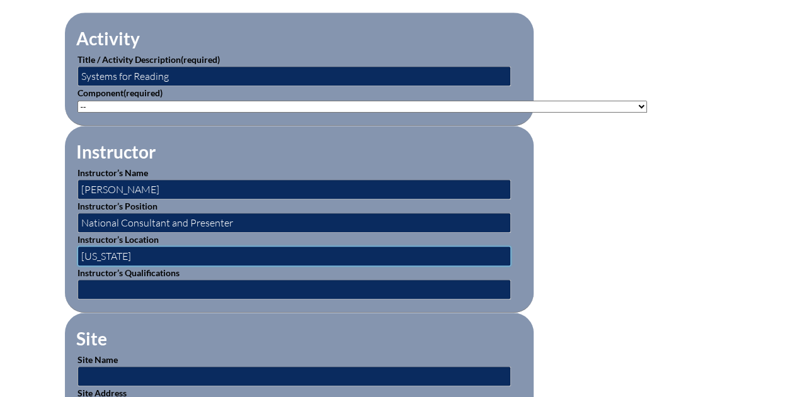
type input "Maryland"
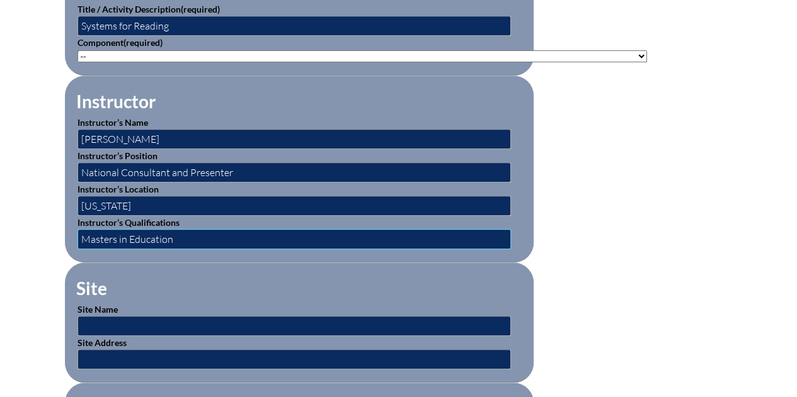
scroll to position [463, 0]
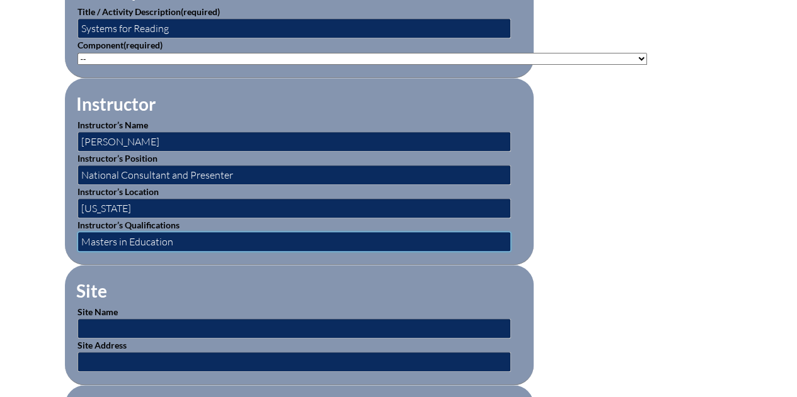
type input "Masters in Education"
click at [484, 53] on select"]"] "-- 1-000-001: Appropriate Art Activities 1-000-002: Concept and Art Process for…" at bounding box center [361, 59] width 569 height 12
select select"]"] "194920"
click at [77, 53] on select"]"] "-- 1-000-001: Appropriate Art Activities 1-000-002: Concept and Art Process for…" at bounding box center [361, 59] width 569 height 12
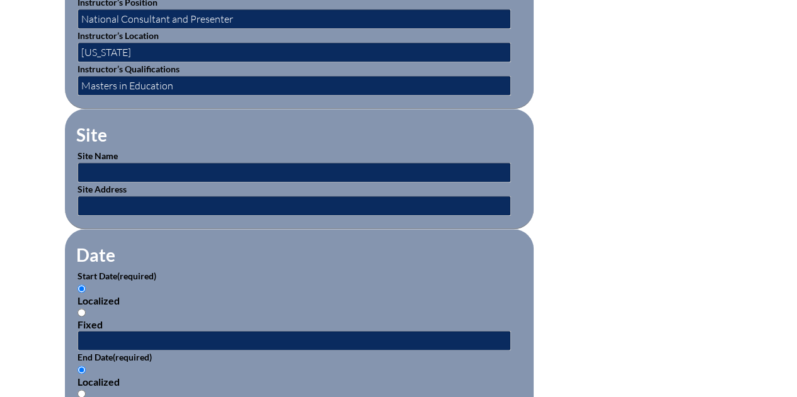
scroll to position [620, 0]
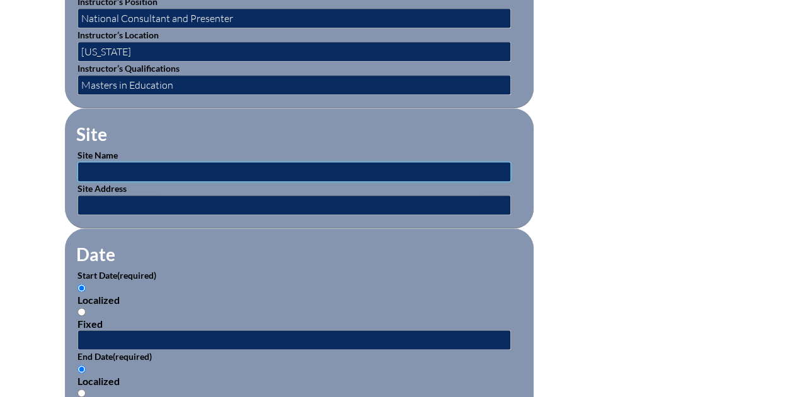
click at [317, 166] on input "text" at bounding box center [293, 172] width 433 height 20
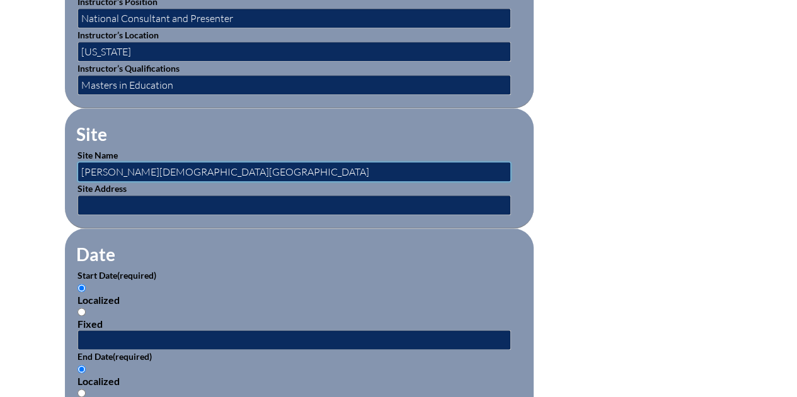
type input "[PERSON_NAME][DEMOGRAPHIC_DATA][GEOGRAPHIC_DATA]"
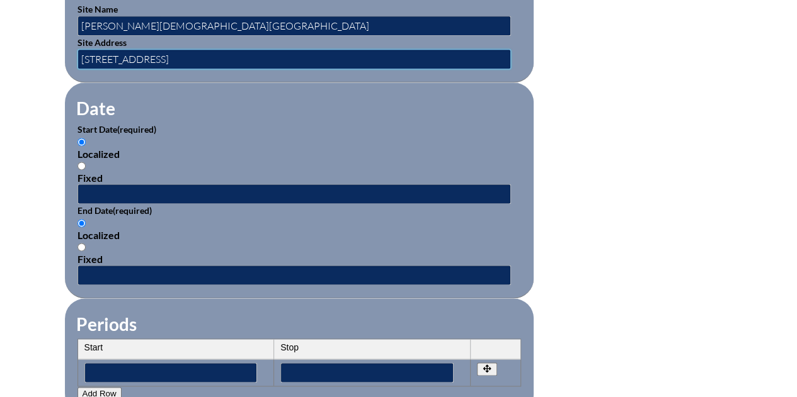
scroll to position [767, 0]
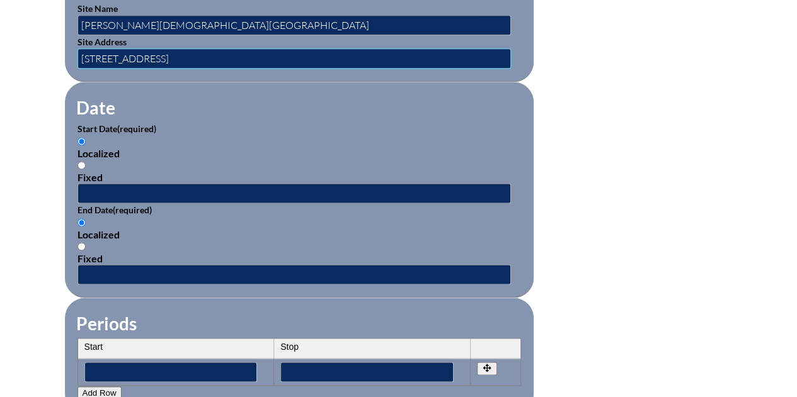
type input "4845 NE 25 Avenue"
click at [79, 161] on input "Fixed" at bounding box center [81, 165] width 8 height 8
radio input "true"
click at [89, 183] on input "text" at bounding box center [293, 193] width 433 height 20
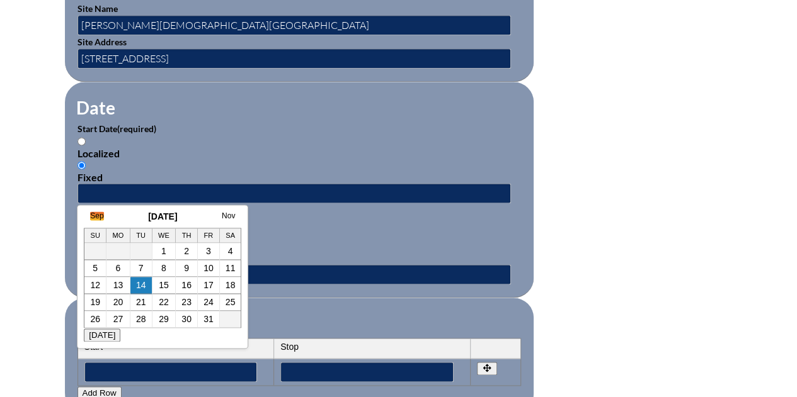
click at [99, 215] on link "Sep" at bounding box center [96, 216] width 13 height 9
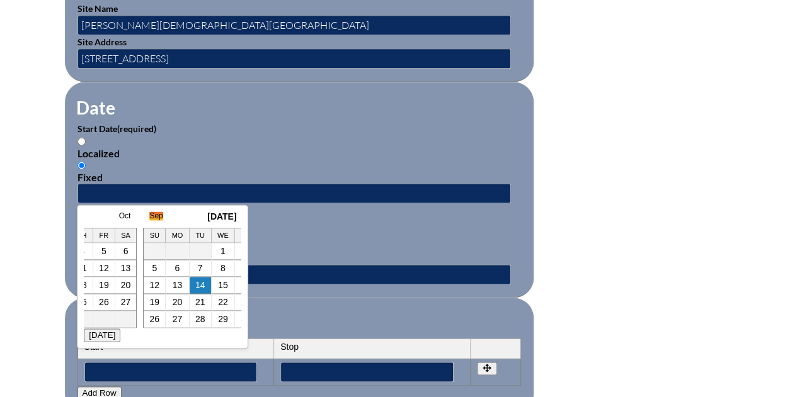
scroll to position [0, 13]
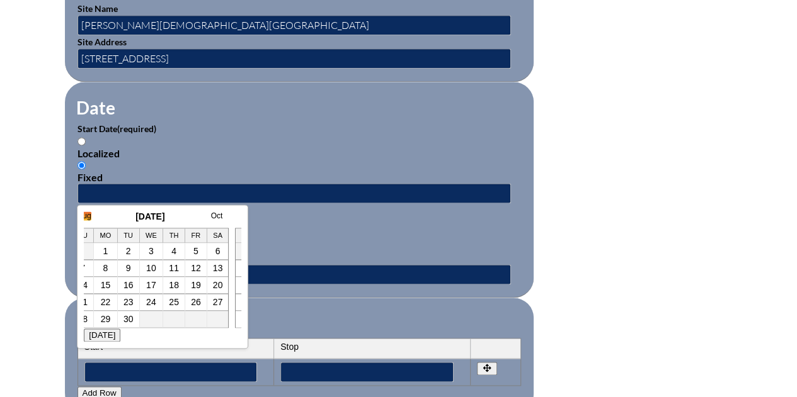
click at [88, 215] on link "Aug" at bounding box center [83, 216] width 13 height 9
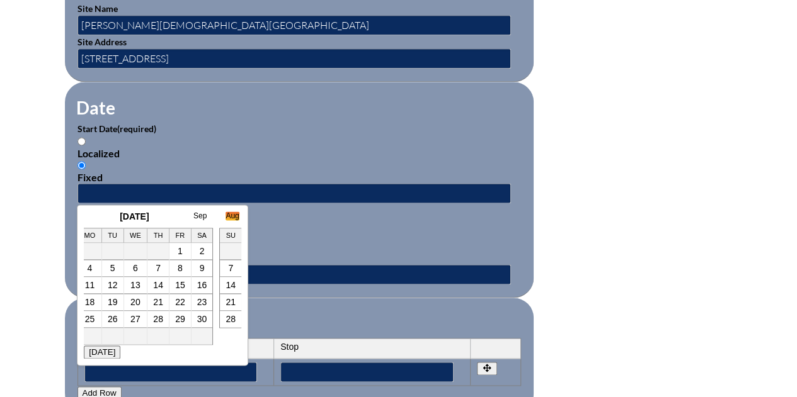
scroll to position [0, 25]
click at [159, 282] on link "14" at bounding box center [161, 285] width 10 height 10
type input "2025-08-14 2:30 PM"
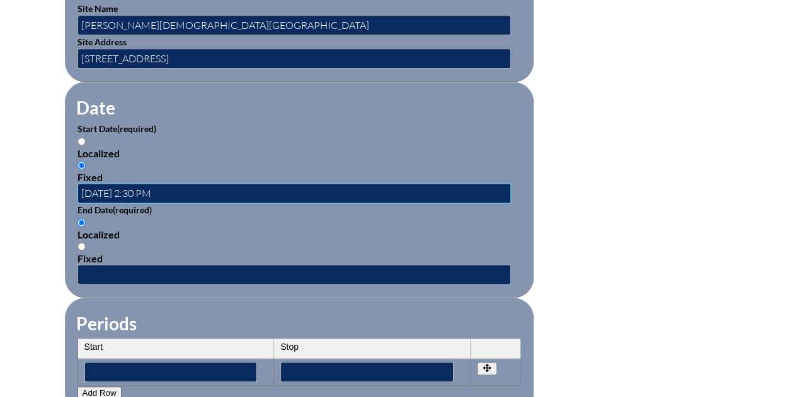
scroll to position [0, 0]
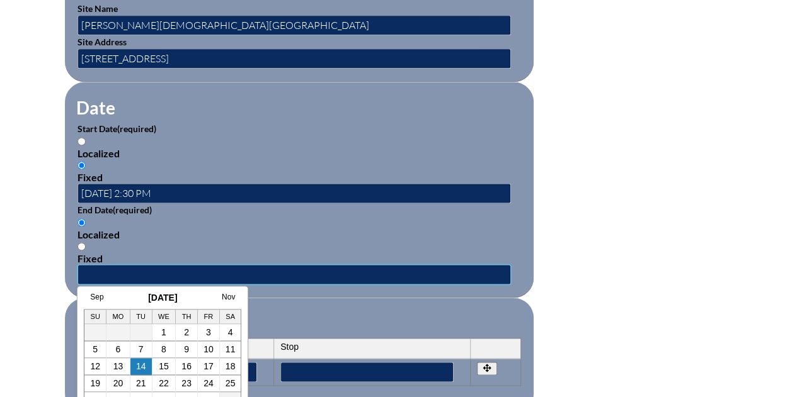
click at [156, 266] on input "text" at bounding box center [293, 274] width 433 height 20
click at [96, 295] on link "Sep" at bounding box center [96, 297] width 13 height 9
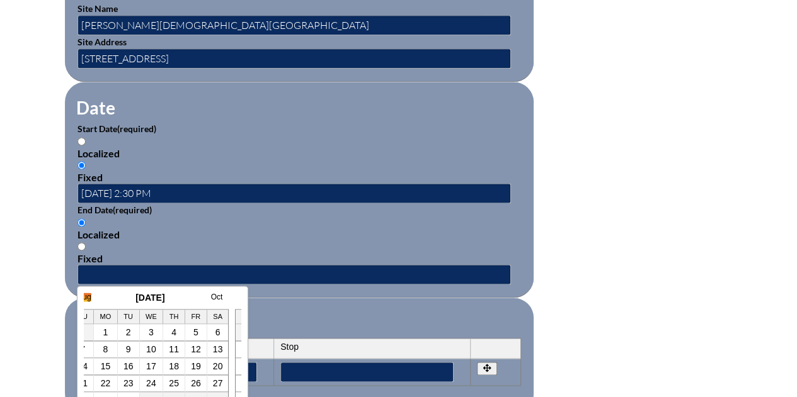
click at [89, 295] on link "Aug" at bounding box center [83, 297] width 13 height 9
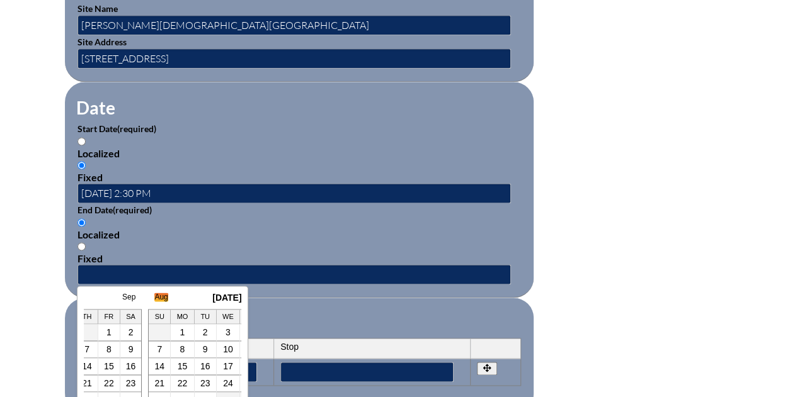
scroll to position [0, 25]
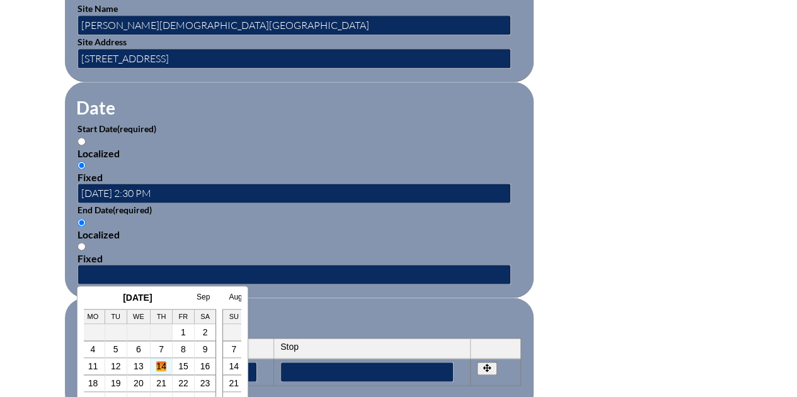
click at [160, 365] on link "14" at bounding box center [161, 366] width 10 height 10
type input "2025-08-14 2:30 PM"
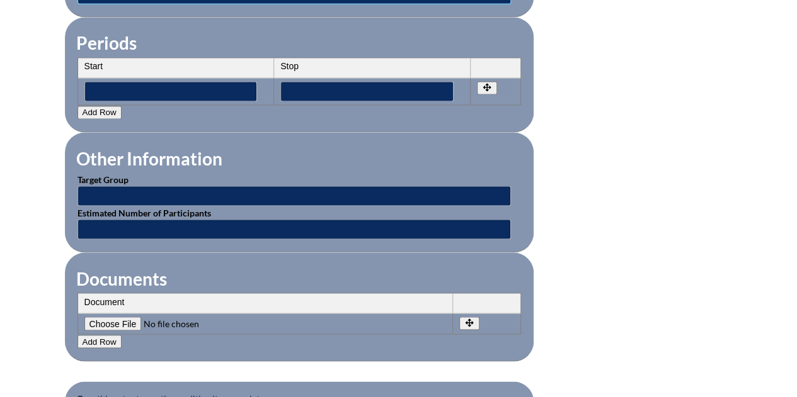
scroll to position [1046, 0]
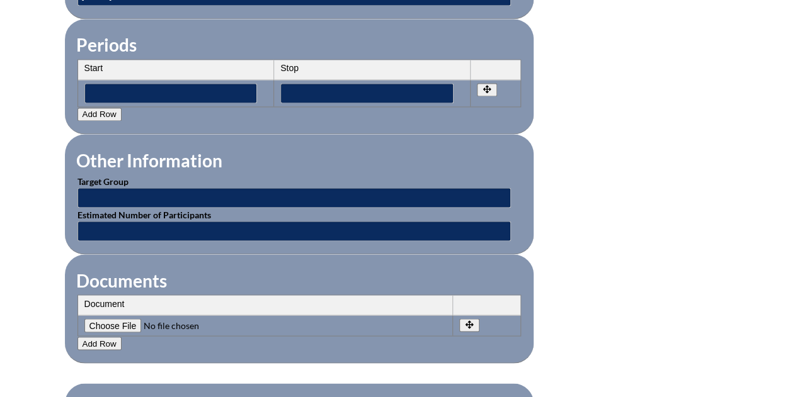
click at [167, 60] on th "Start" at bounding box center [176, 70] width 196 height 20
click at [163, 83] on input"] "text" at bounding box center [170, 93] width 173 height 20
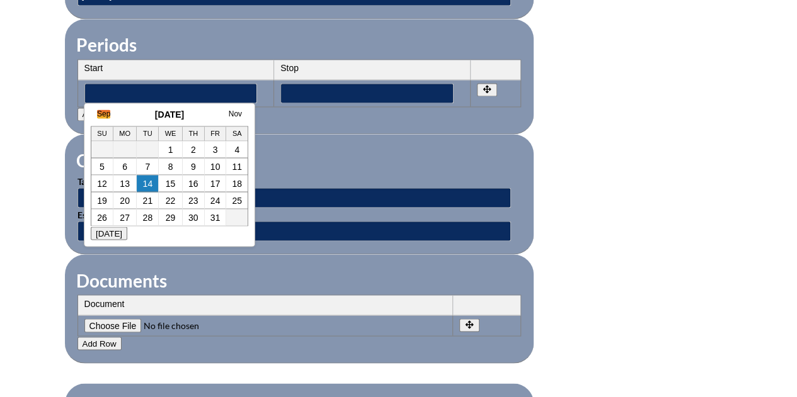
click at [103, 115] on link "Sep" at bounding box center [103, 114] width 13 height 9
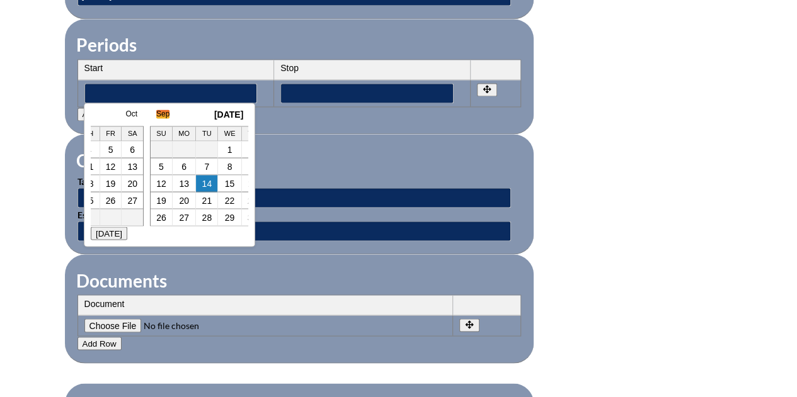
scroll to position [0, 13]
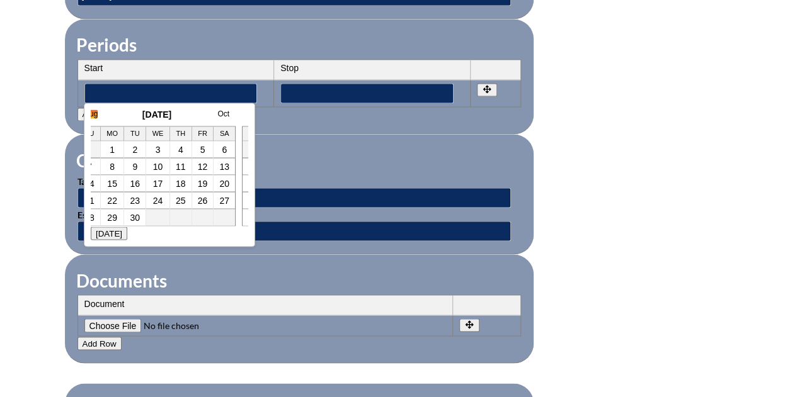
click at [94, 115] on link "Aug" at bounding box center [90, 114] width 13 height 9
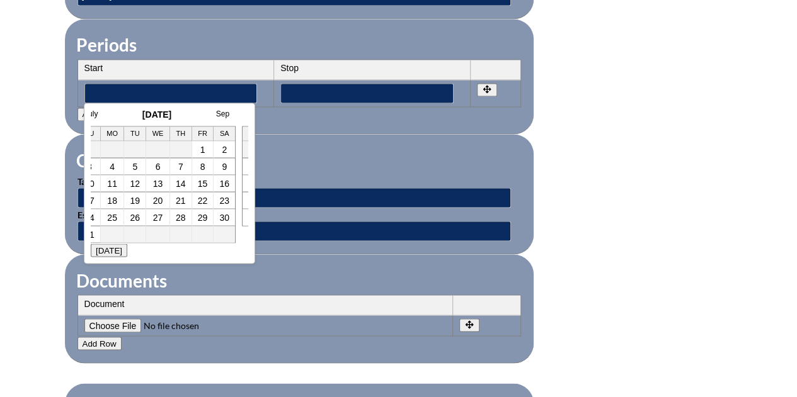
scroll to position [0, 25]
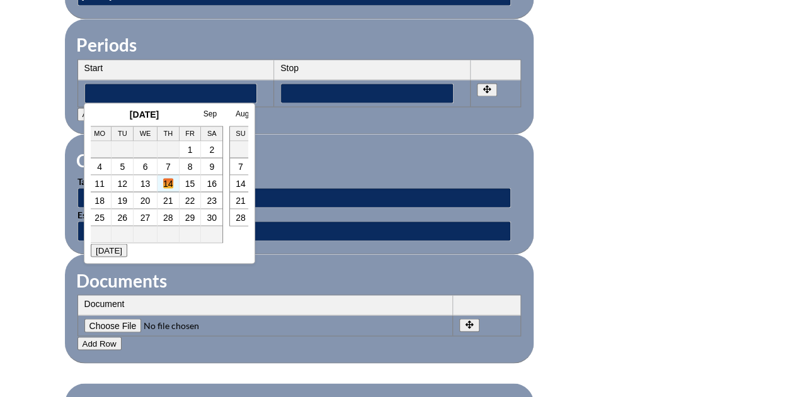
click at [164, 180] on link "14" at bounding box center [168, 183] width 10 height 10
type input"] "2025-08-14 2:30 PM"
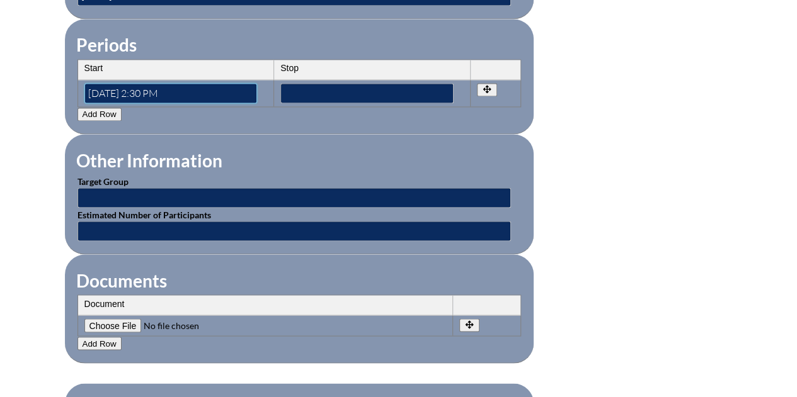
scroll to position [0, 0]
click at [291, 83] on input"] "text" at bounding box center [366, 93] width 173 height 20
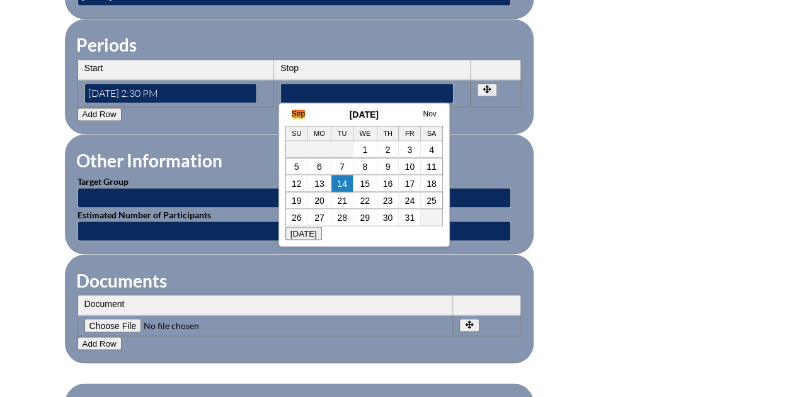
click at [293, 115] on link "Sep" at bounding box center [298, 114] width 13 height 9
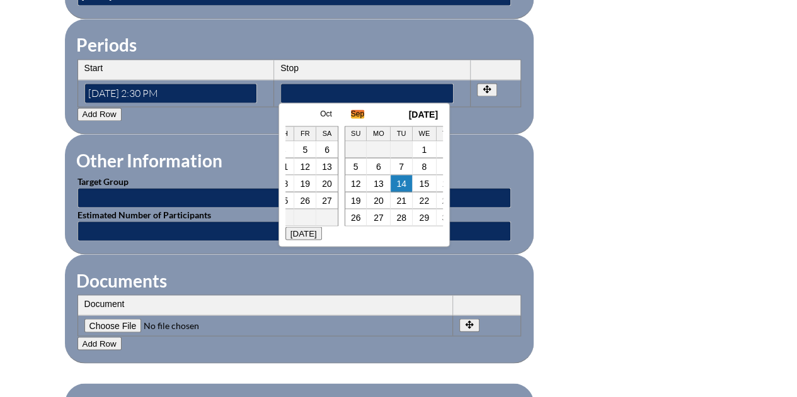
scroll to position [0, 13]
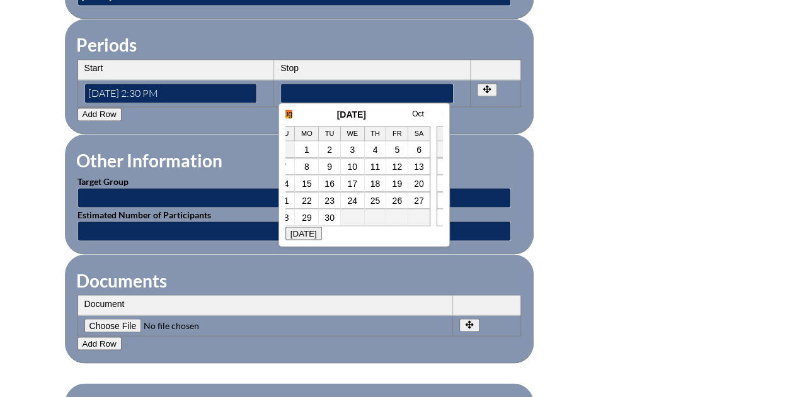
click at [290, 114] on link "Aug" at bounding box center [285, 114] width 13 height 9
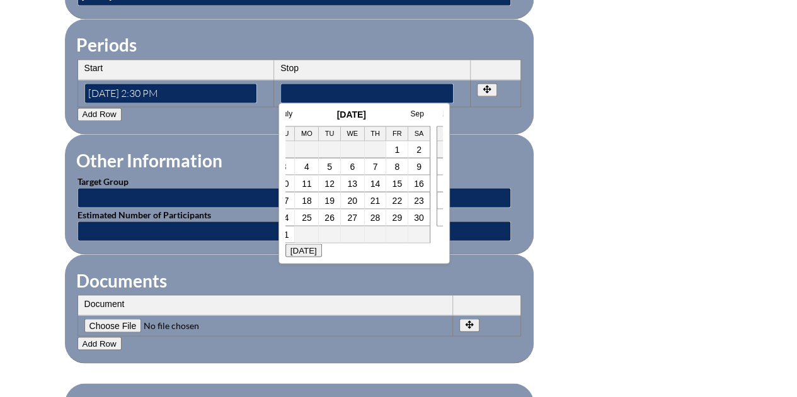
scroll to position [0, 25]
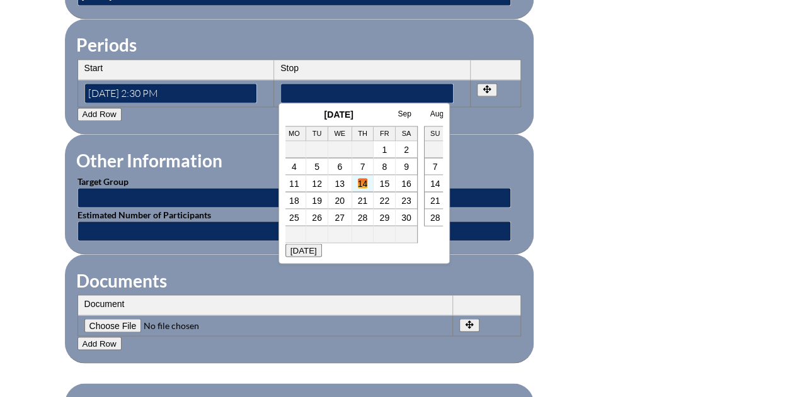
click at [366, 178] on link "14" at bounding box center [363, 183] width 10 height 10
type input"] "2025-08-14 2:30 PM"
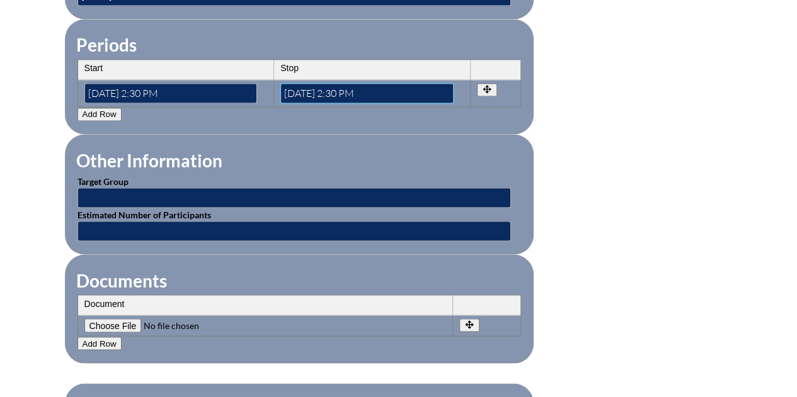
scroll to position [0, 0]
click at [360, 190] on input "text" at bounding box center [293, 198] width 433 height 20
type input "Teachers"
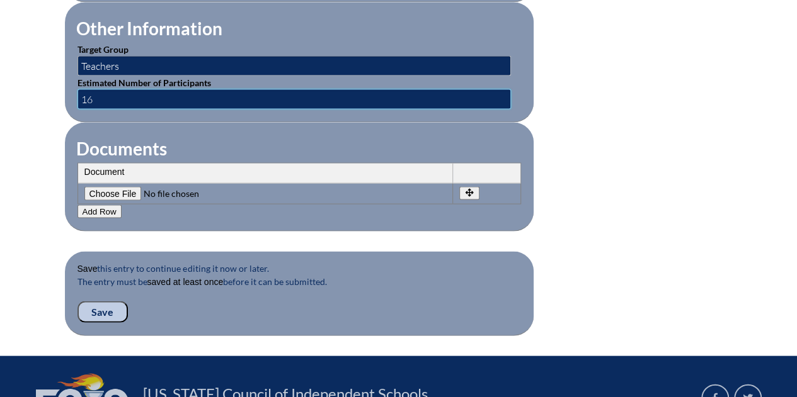
scroll to position [1201, 0]
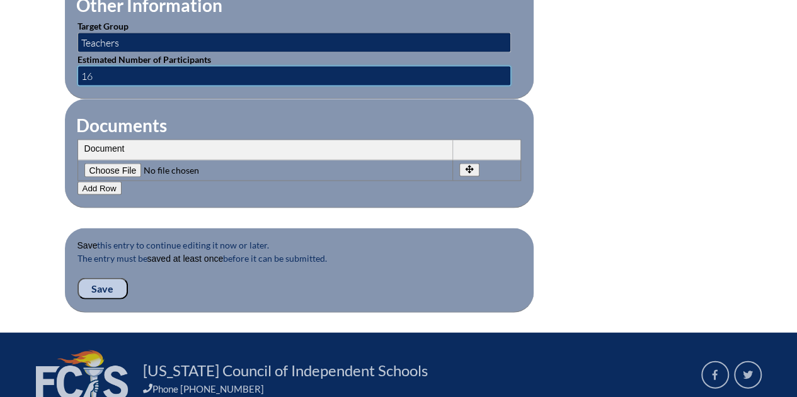
type input "16"
click at [96, 280] on input "Save" at bounding box center [102, 288] width 50 height 21
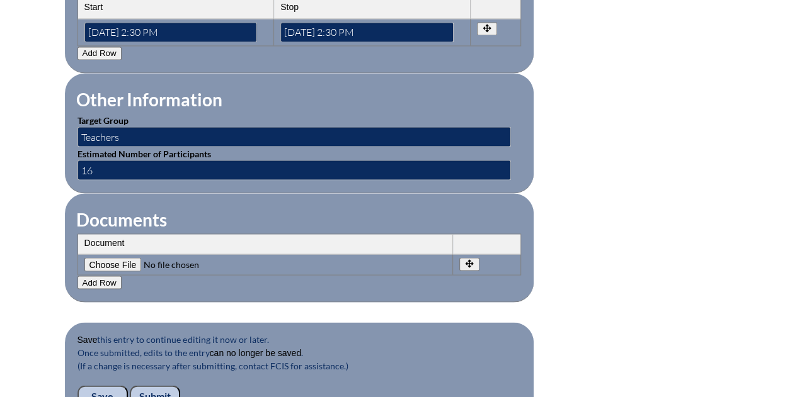
scroll to position [1320, 0]
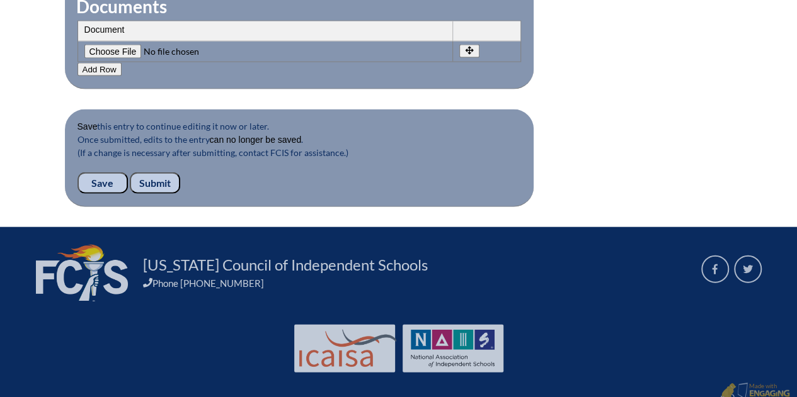
click at [157, 173] on input "Submit" at bounding box center [155, 183] width 50 height 21
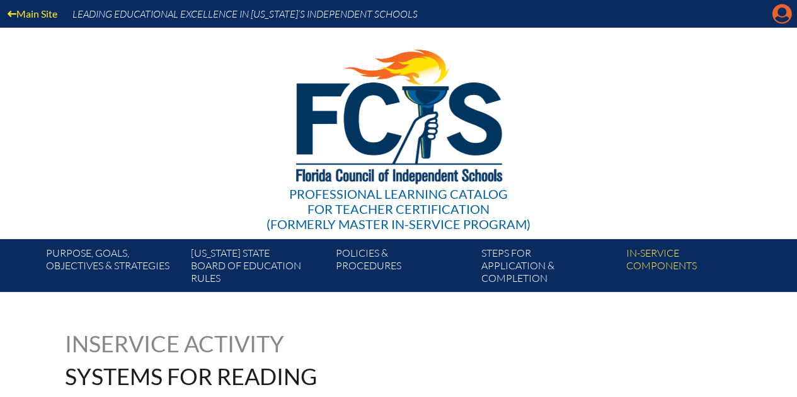
click at [782, 18] on icon "Manage account" at bounding box center [781, 14] width 20 height 20
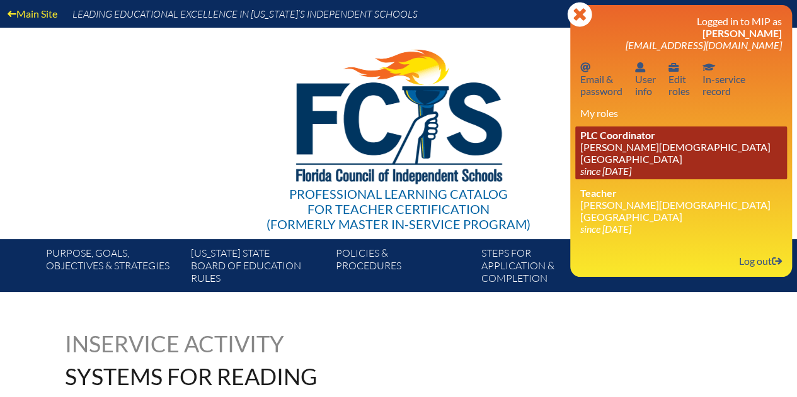
click at [652, 153] on link "PLC Coordinator [PERSON_NAME][DEMOGRAPHIC_DATA][GEOGRAPHIC_DATA] since [DATE]" at bounding box center [681, 153] width 212 height 53
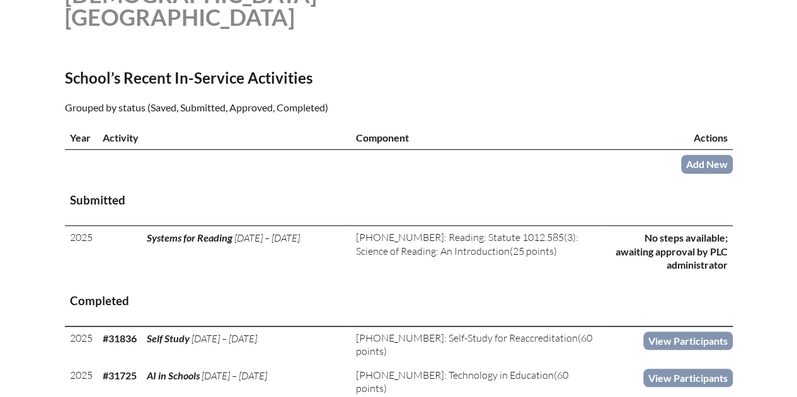
scroll to position [424, 0]
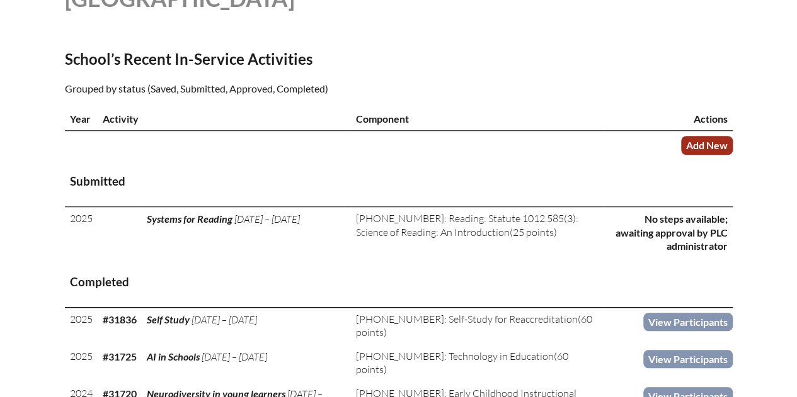
click at [699, 136] on link "Add New" at bounding box center [707, 145] width 52 height 18
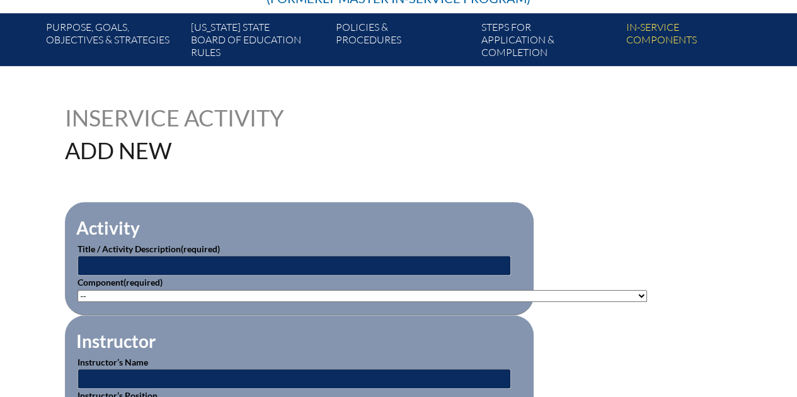
scroll to position [227, 0]
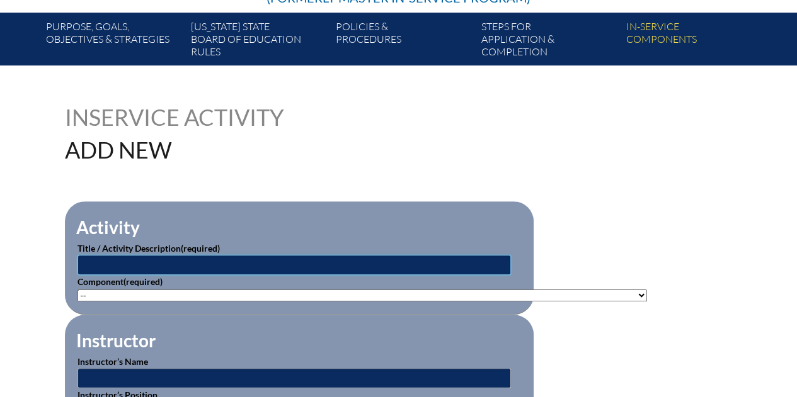
click at [327, 261] on input "text" at bounding box center [293, 265] width 433 height 20
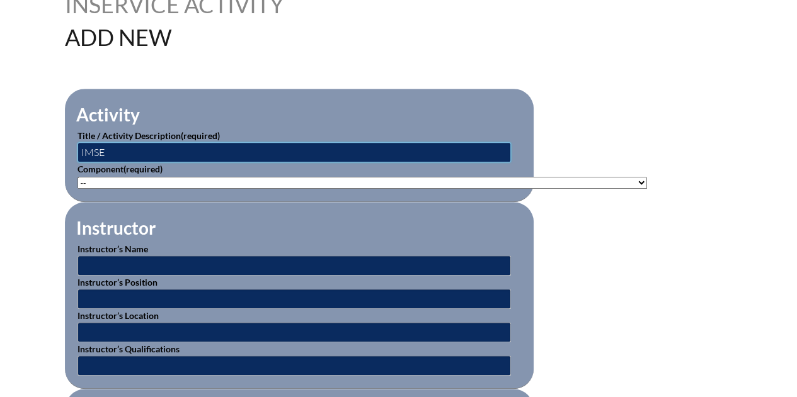
drag, startPoint x: 125, startPoint y: 152, endPoint x: 109, endPoint y: 152, distance: 15.7
click at [109, 152] on input "IMSE" at bounding box center [293, 152] width 433 height 20
type input "IMSE Orton Gillingham Plus"
click at [108, 178] on select"]"] "-- 1-000-001: Appropriate Art Activities 1-000-002: Concept and Art Process for…" at bounding box center [361, 183] width 569 height 12
click at [77, 177] on select"]"] "-- 1-000-001: Appropriate Art Activities 1-000-002: Concept and Art Process for…" at bounding box center [361, 183] width 569 height 12
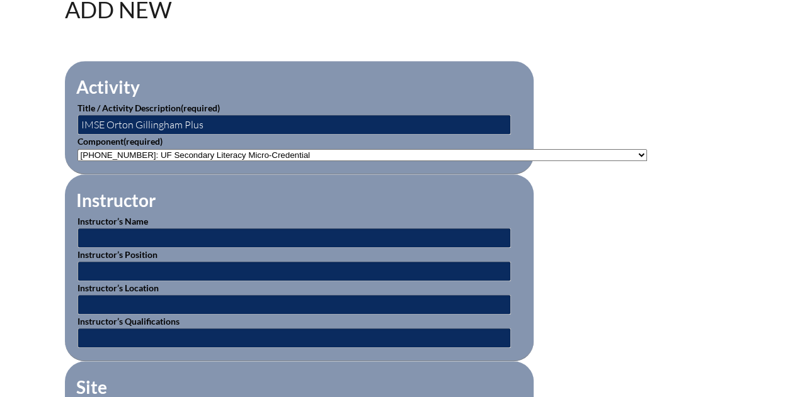
scroll to position [368, 0]
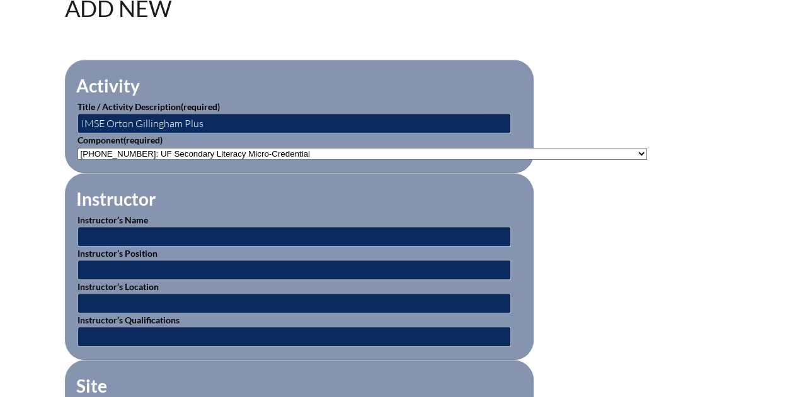
click at [130, 151] on select"]"] "-- 1-000-001: Appropriate Art Activities 1-000-002: Concept and Art Process for…" at bounding box center [361, 154] width 569 height 12
select select"]"] "202596"
click at [77, 148] on select"]"] "-- 1-000-001: Appropriate Art Activities 1-000-002: Concept and Art Process for…" at bounding box center [361, 154] width 569 height 12
click at [304, 232] on input "text" at bounding box center [293, 237] width 433 height 20
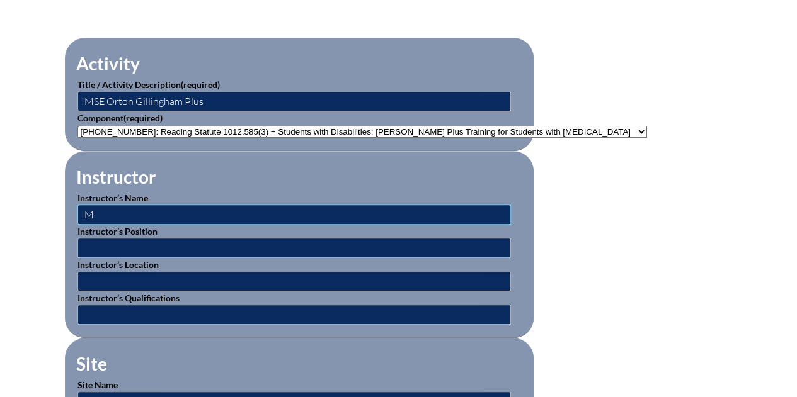
type input "I"
type input "IMSE"
drag, startPoint x: 103, startPoint y: 213, endPoint x: 29, endPoint y: 202, distance: 75.3
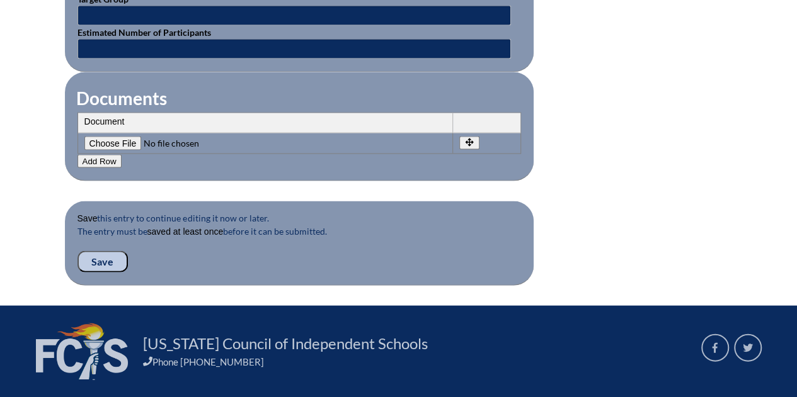
scroll to position [1307, 0]
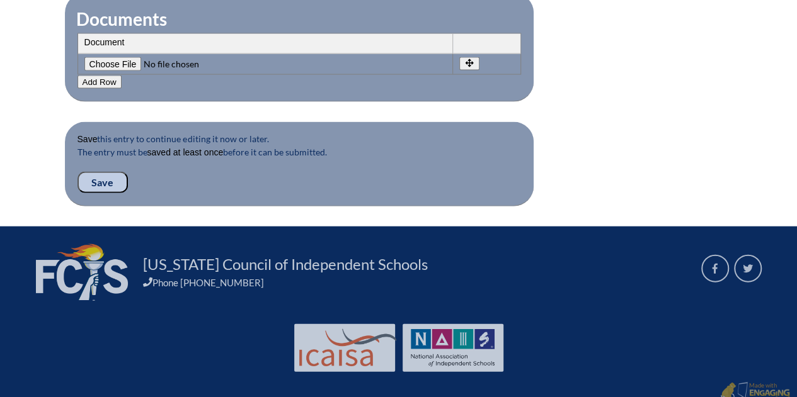
click at [111, 172] on input "Save" at bounding box center [102, 182] width 50 height 21
